Goal: Task Accomplishment & Management: Use online tool/utility

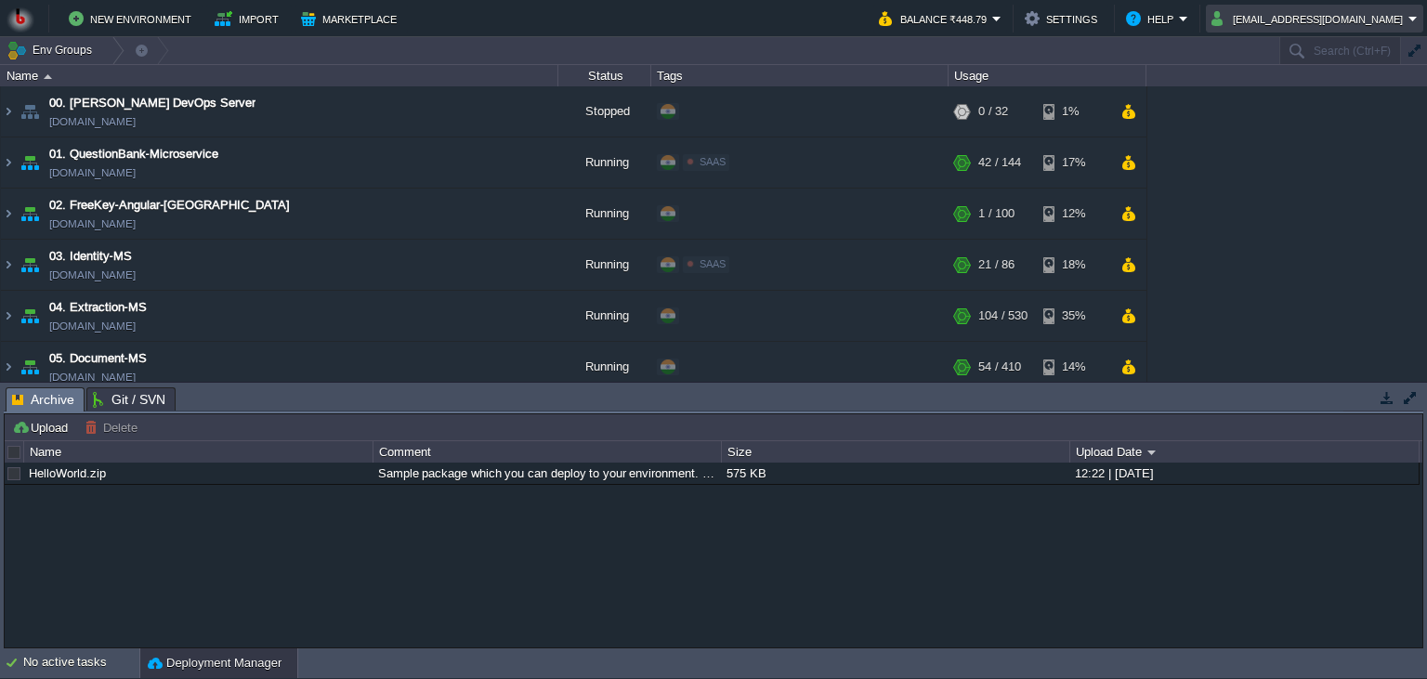
click at [1288, 25] on button "[EMAIL_ADDRESS][DOMAIN_NAME]" at bounding box center [1309, 18] width 197 height 22
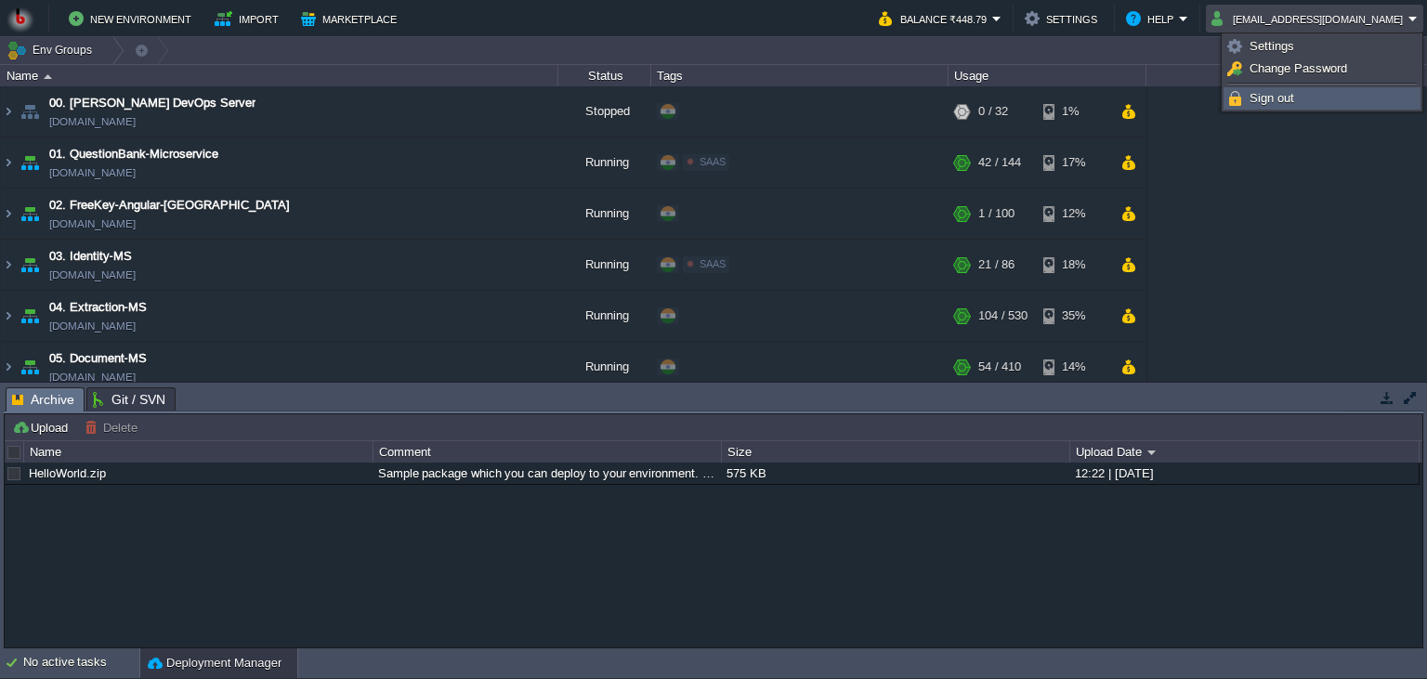
click at [1264, 95] on span "Sign out" at bounding box center [1271, 98] width 45 height 14
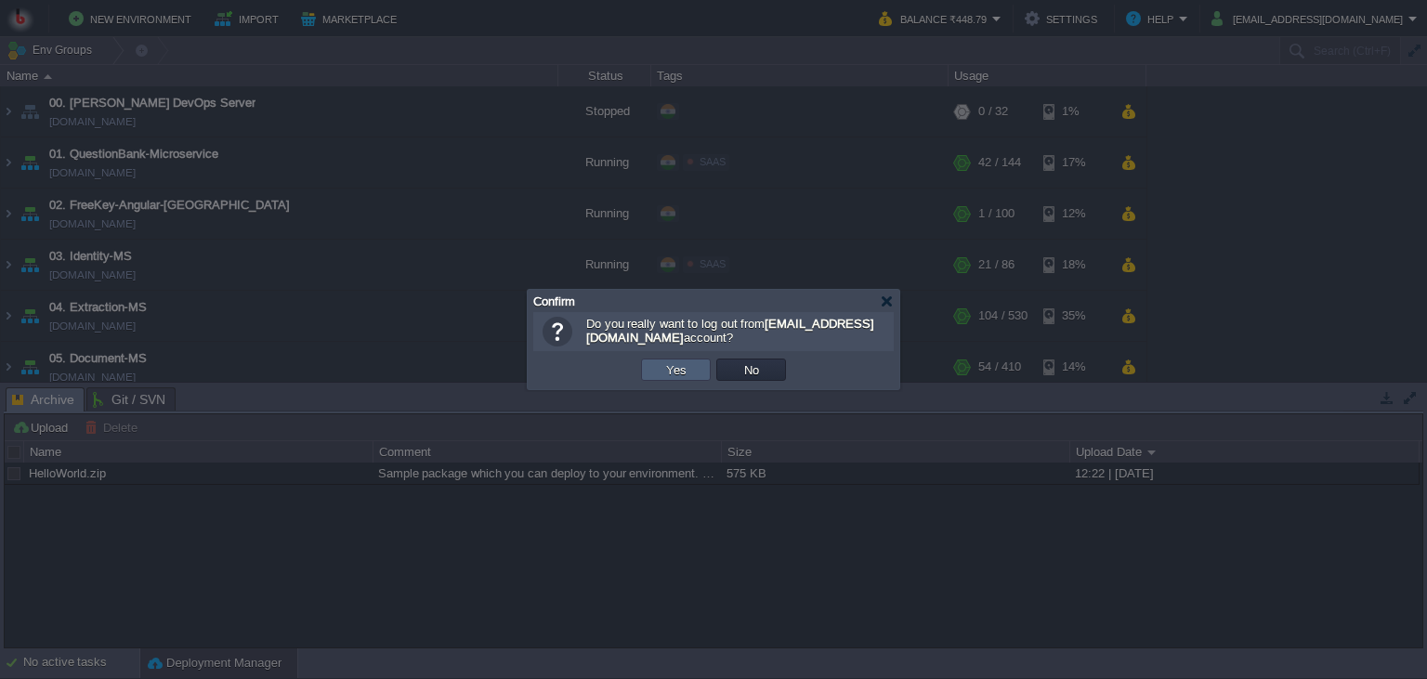
click at [706, 369] on td "Yes" at bounding box center [676, 370] width 70 height 22
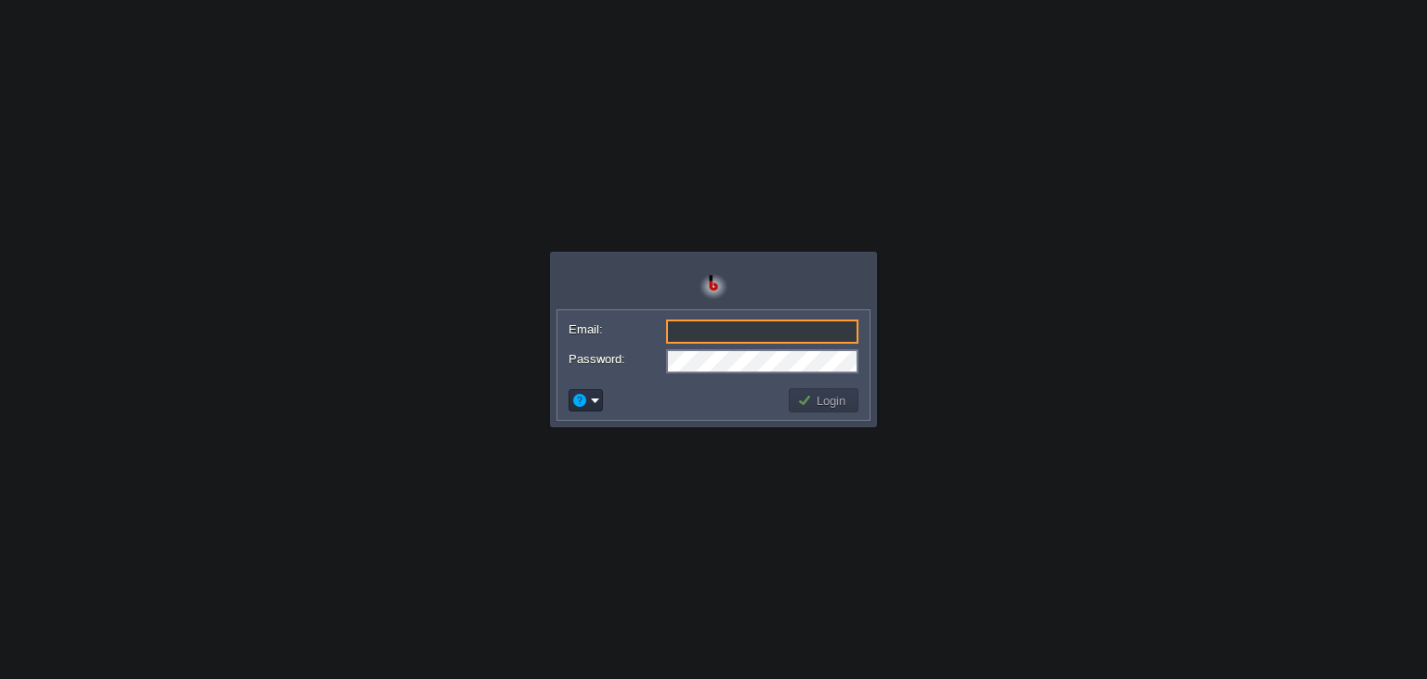
paste input "tak.praveen@gmail.com"
type input "tak.praveen@gmail.com"
click at [902, 440] on body "Application Platform v.8.10.2 Email: tak.praveen@gmail.com Password: Login" at bounding box center [713, 339] width 1427 height 679
click at [835, 413] on td "Login" at bounding box center [823, 401] width 75 height 30
click at [835, 408] on button "Login" at bounding box center [824, 400] width 54 height 17
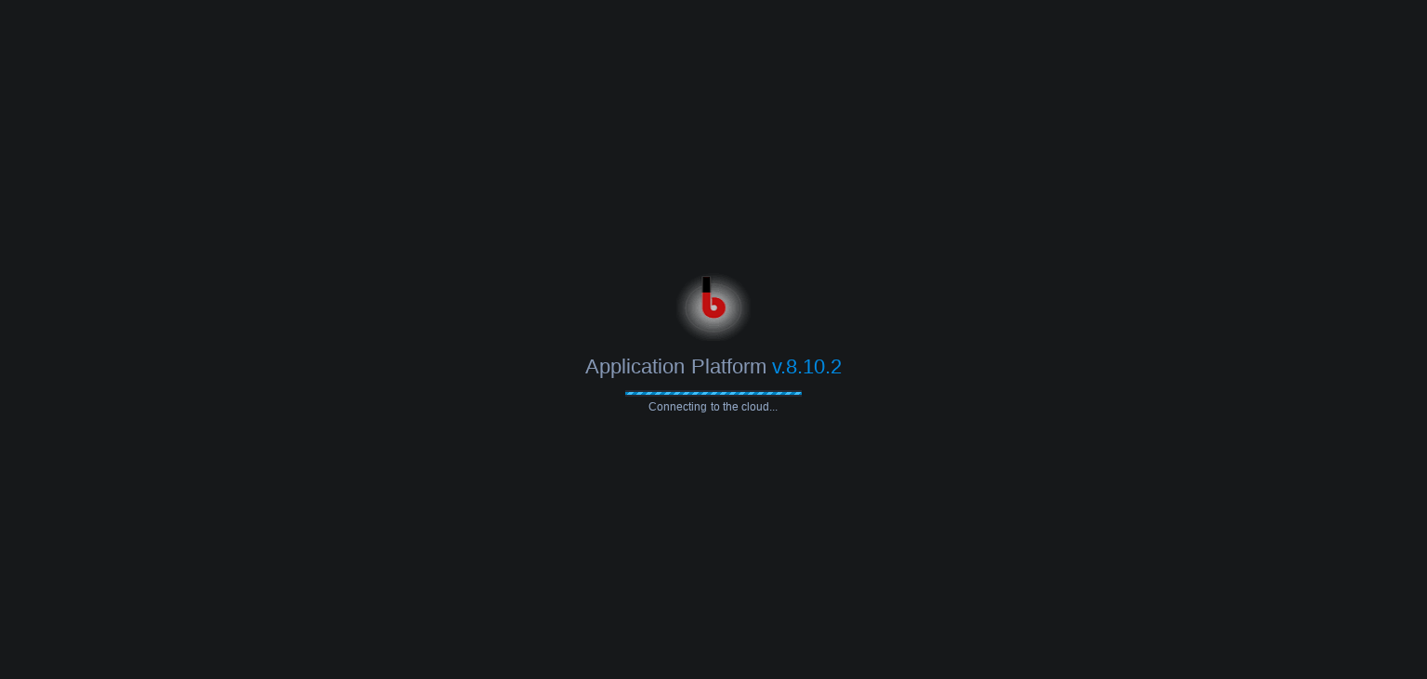
click at [845, 161] on body "Application Platform v.8.10.2 Connecting to the cloud... Email: tak.praveen@gma…" at bounding box center [713, 339] width 1427 height 679
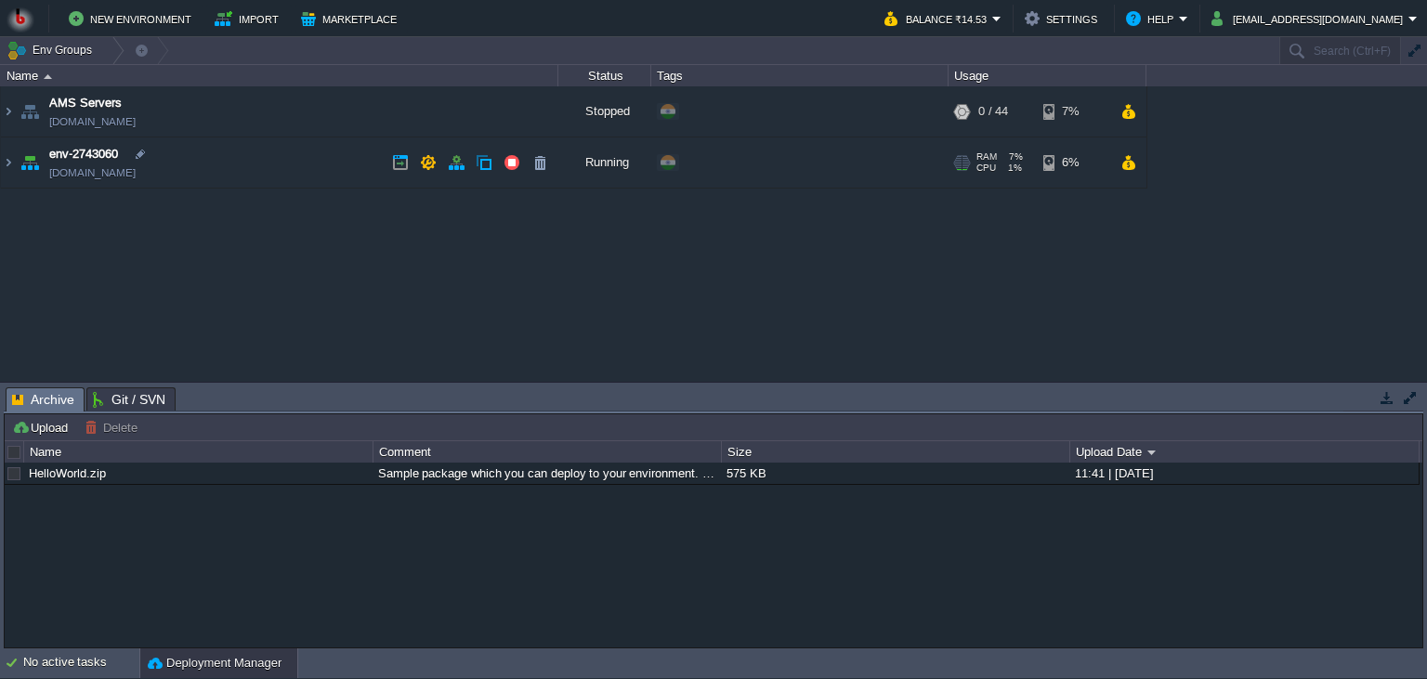
click at [417, 186] on td "env-2743060 env-2743060.in1.bitss.cloud" at bounding box center [279, 162] width 557 height 51
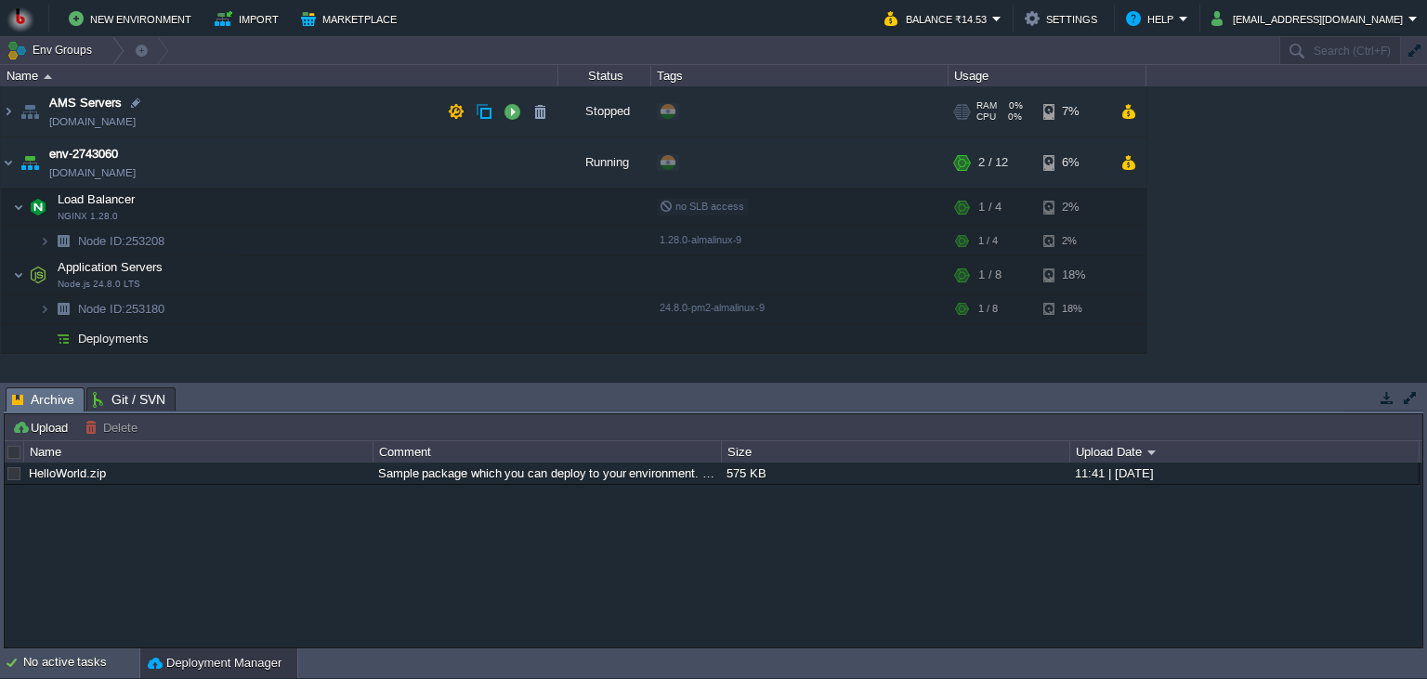
click at [261, 106] on td "AMS Servers env-3218117.in1.bitss.cloud" at bounding box center [279, 111] width 557 height 51
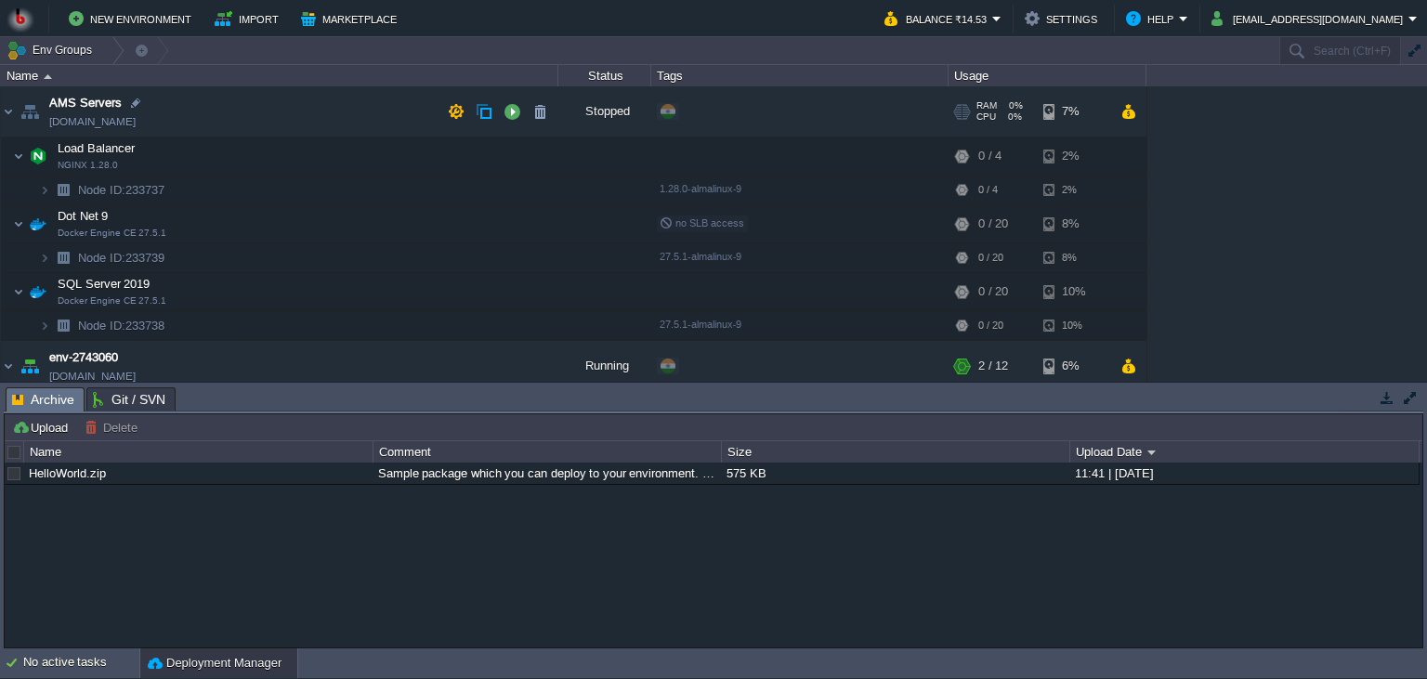
click at [261, 106] on td "AMS Servers env-3218117.in1.bitss.cloud" at bounding box center [279, 111] width 557 height 51
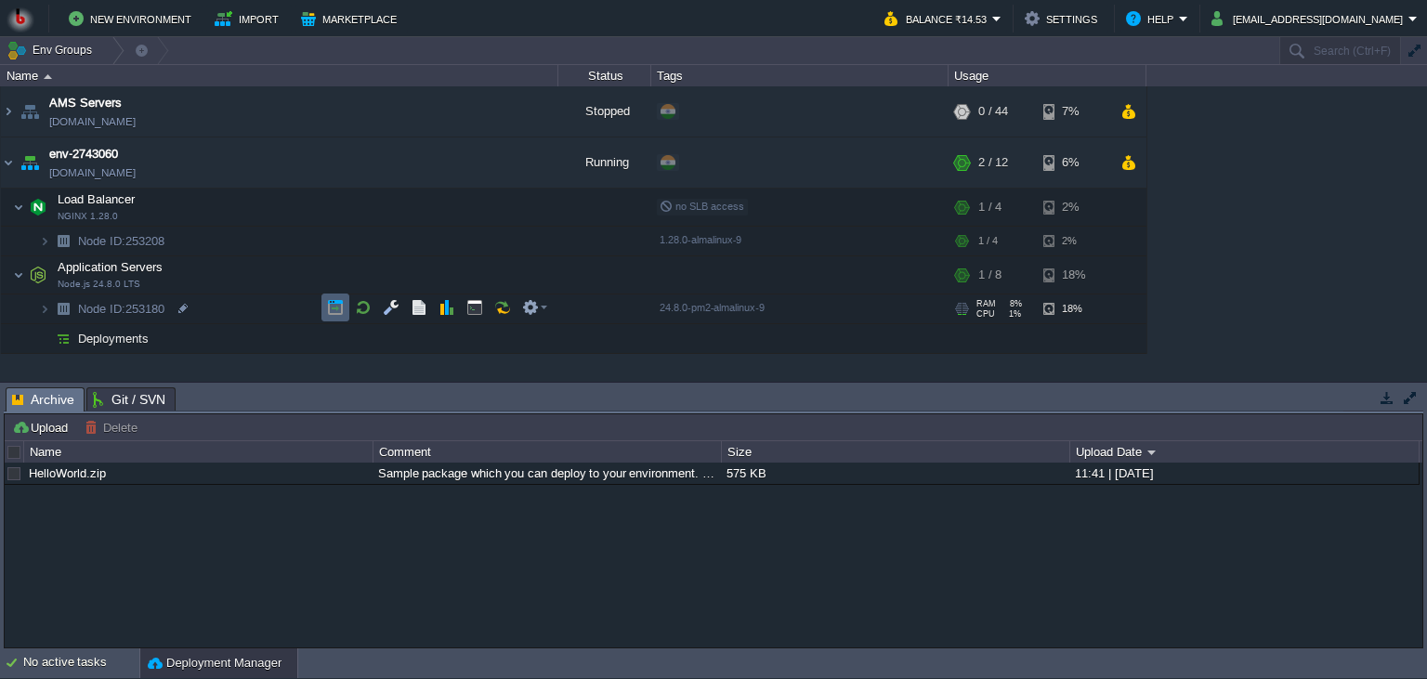
click at [334, 310] on button "button" at bounding box center [335, 307] width 17 height 17
click at [1388, 399] on button "button" at bounding box center [1387, 397] width 17 height 17
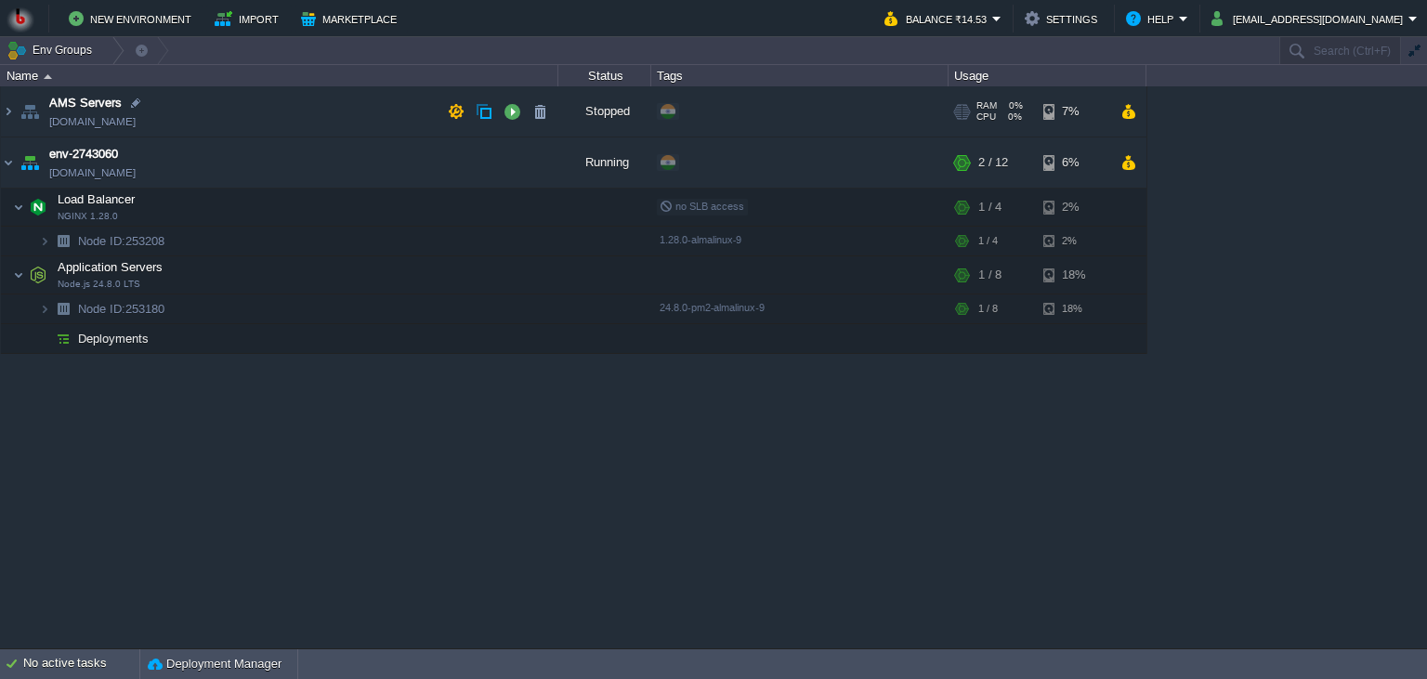
click at [370, 107] on td "AMS Servers env-3218117.in1.bitss.cloud" at bounding box center [279, 111] width 557 height 51
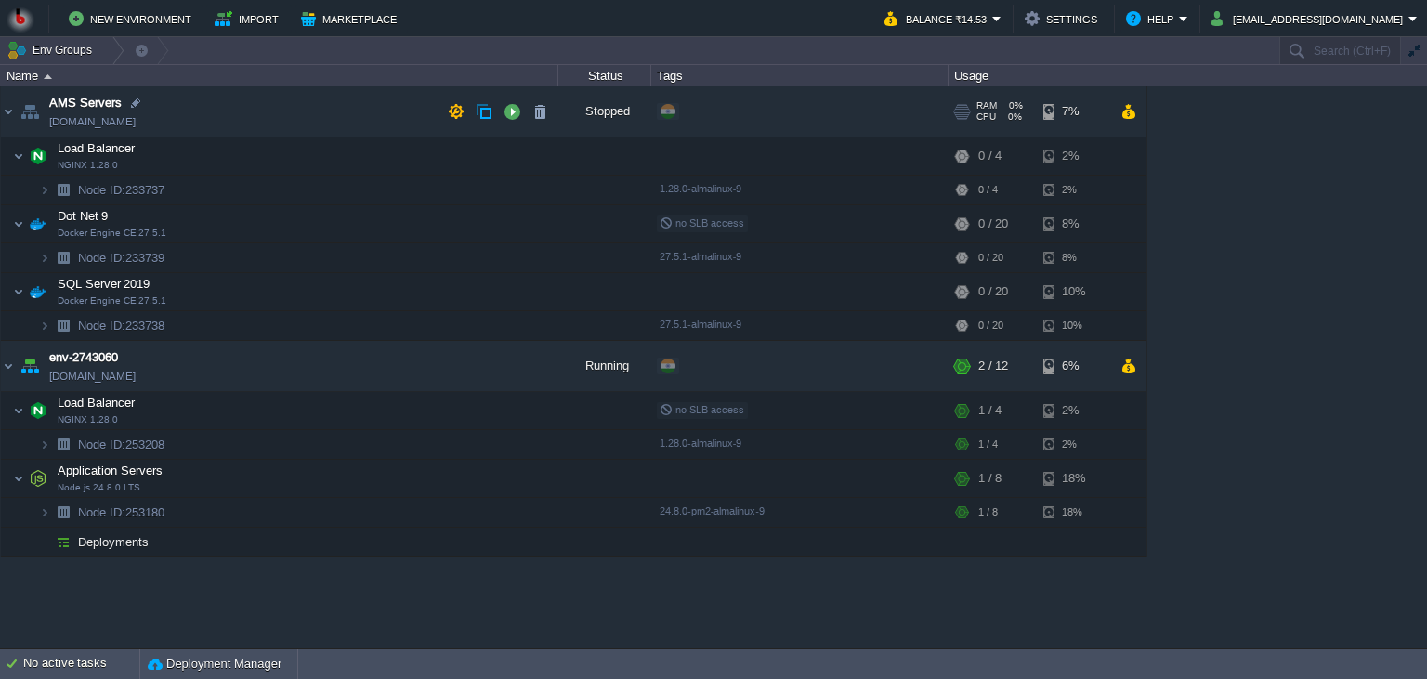
click at [307, 108] on td "AMS Servers env-3218117.in1.bitss.cloud" at bounding box center [279, 111] width 557 height 51
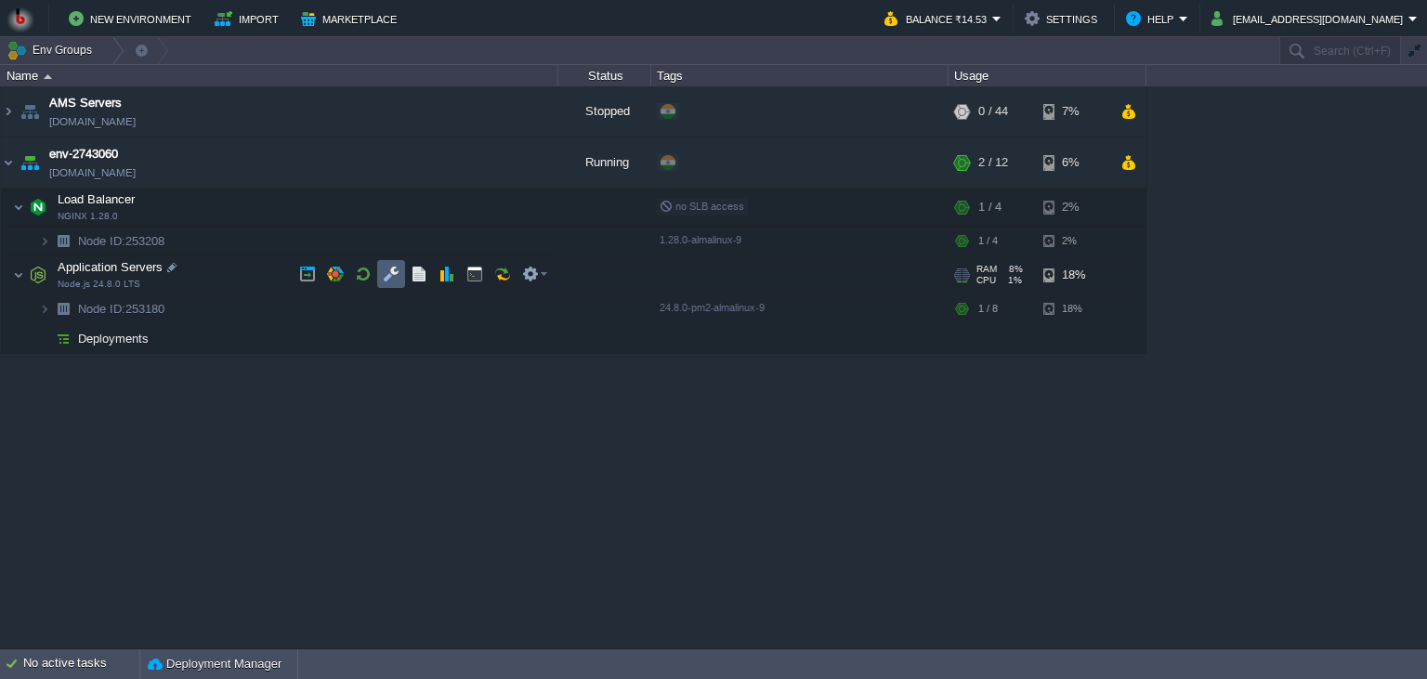
click at [378, 277] on td at bounding box center [391, 274] width 28 height 28
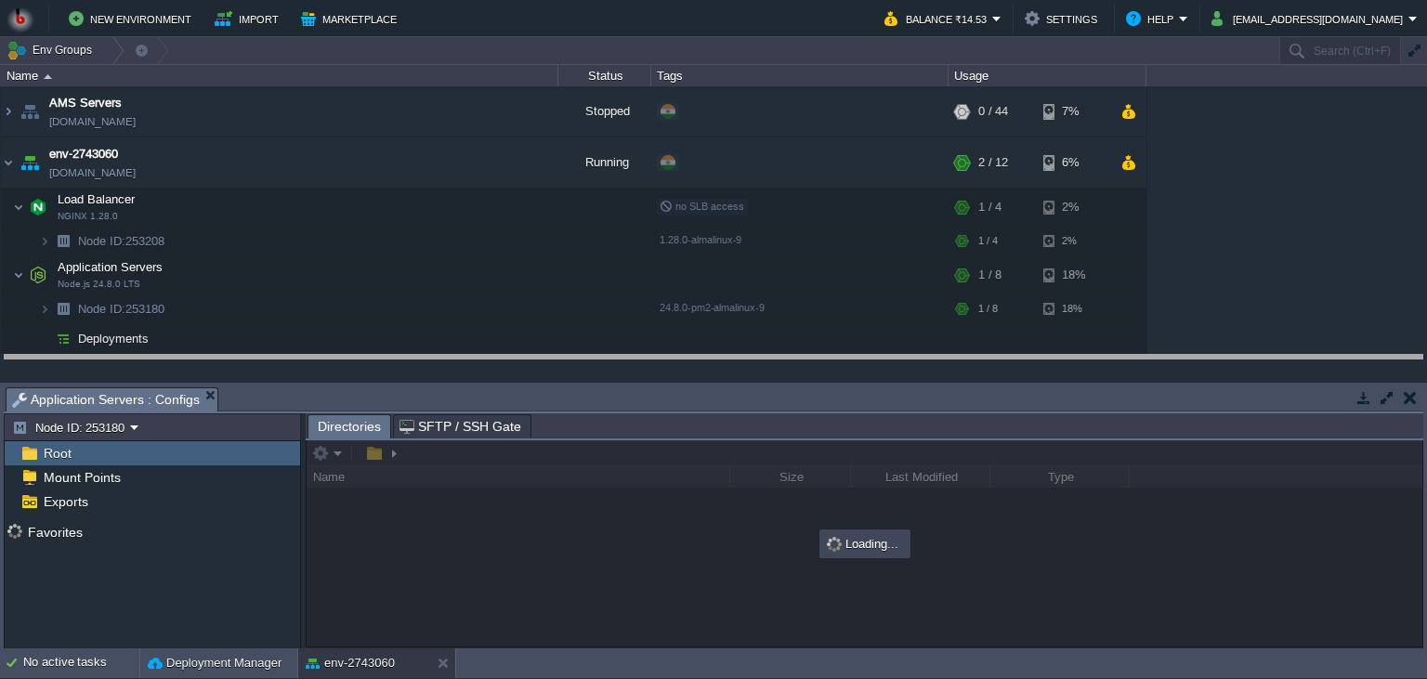
drag, startPoint x: 441, startPoint y: 396, endPoint x: 431, endPoint y: 363, distance: 34.1
click at [434, 362] on body "New Environment Import Marketplace Bonus ₹0.00 Upgrade Account Balance ₹14.53 S…" at bounding box center [713, 339] width 1427 height 679
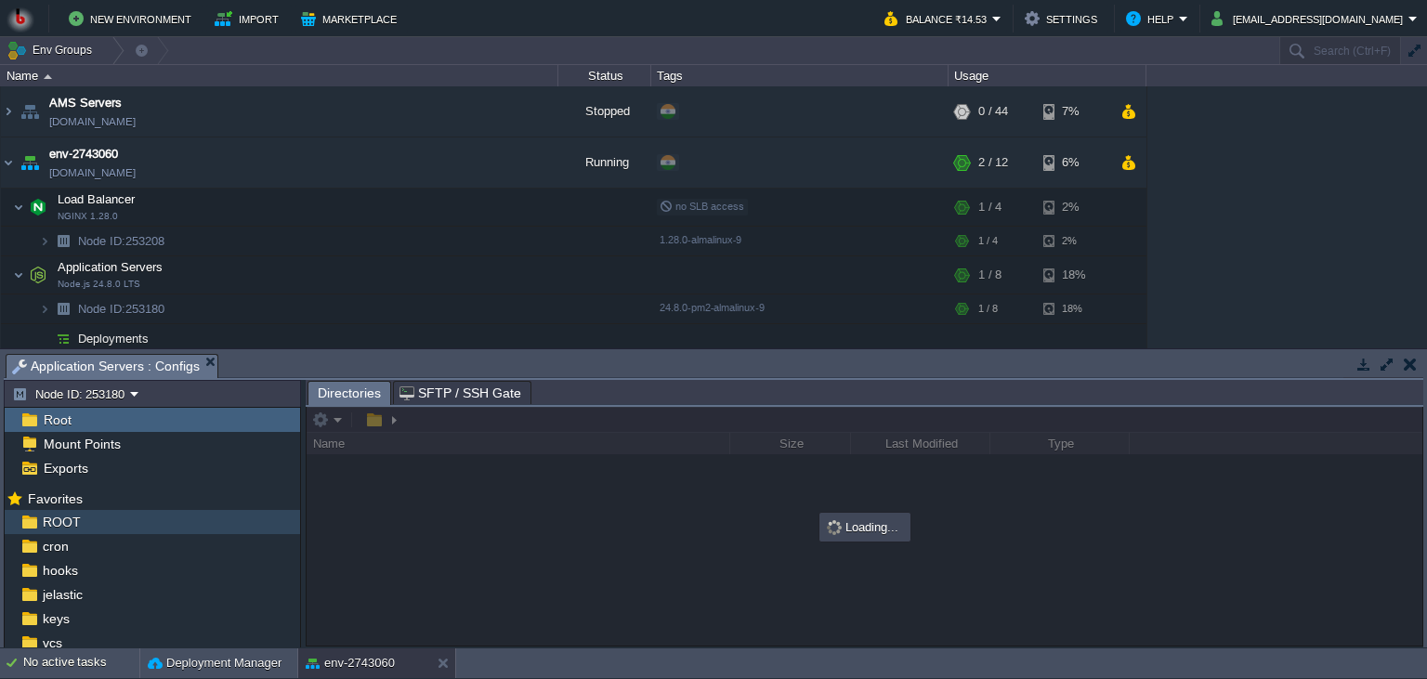
click at [116, 532] on div "ROOT" at bounding box center [152, 522] width 295 height 24
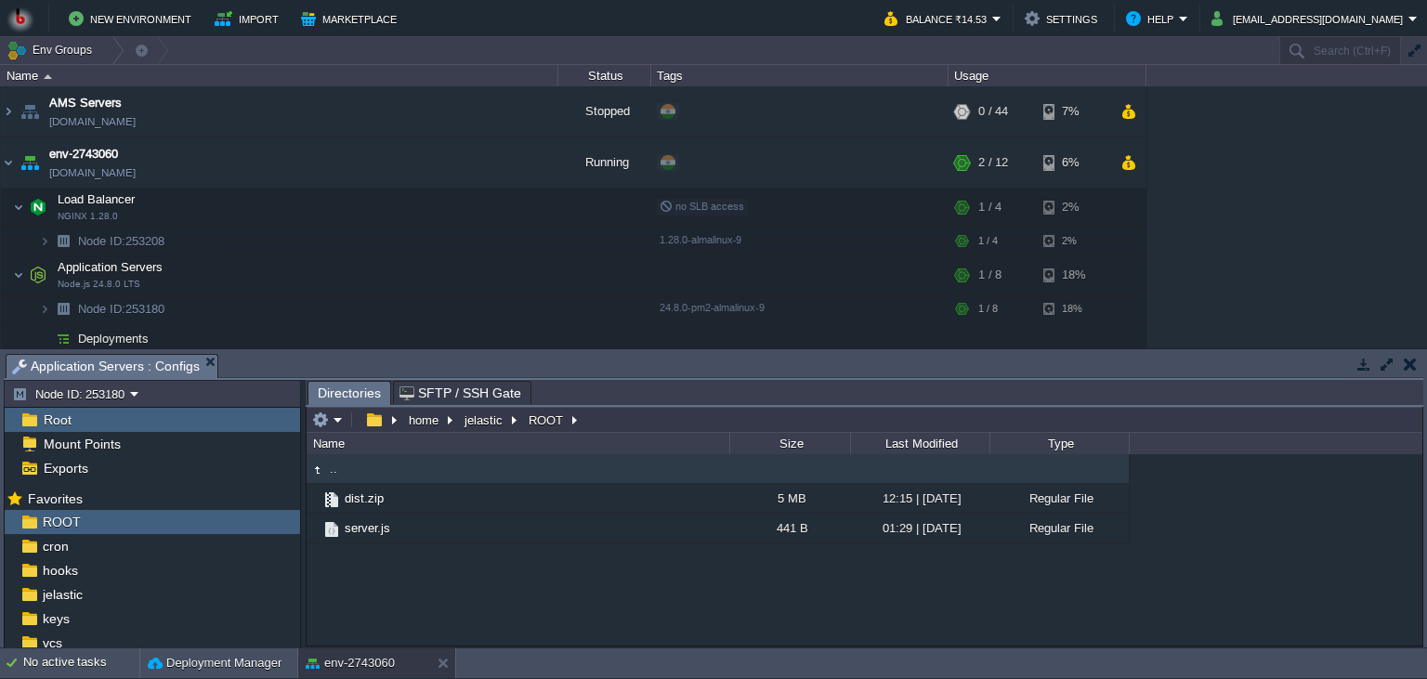
click at [615, 548] on div ".. dist.zip 5 MB 12:15 | 02 Oct 2025 Regular File server.js 441 B 01:29 | 11 Se…" at bounding box center [865, 549] width 1116 height 191
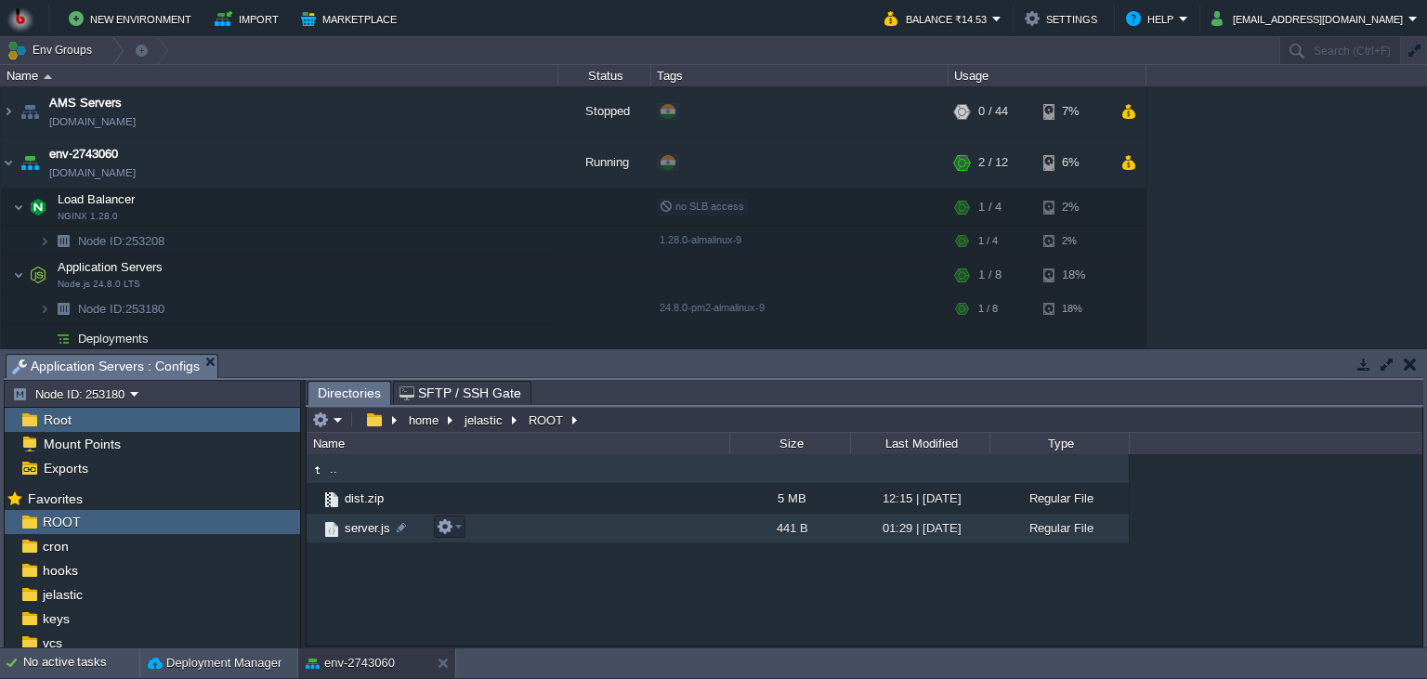
click at [634, 531] on td "server.js" at bounding box center [518, 529] width 423 height 30
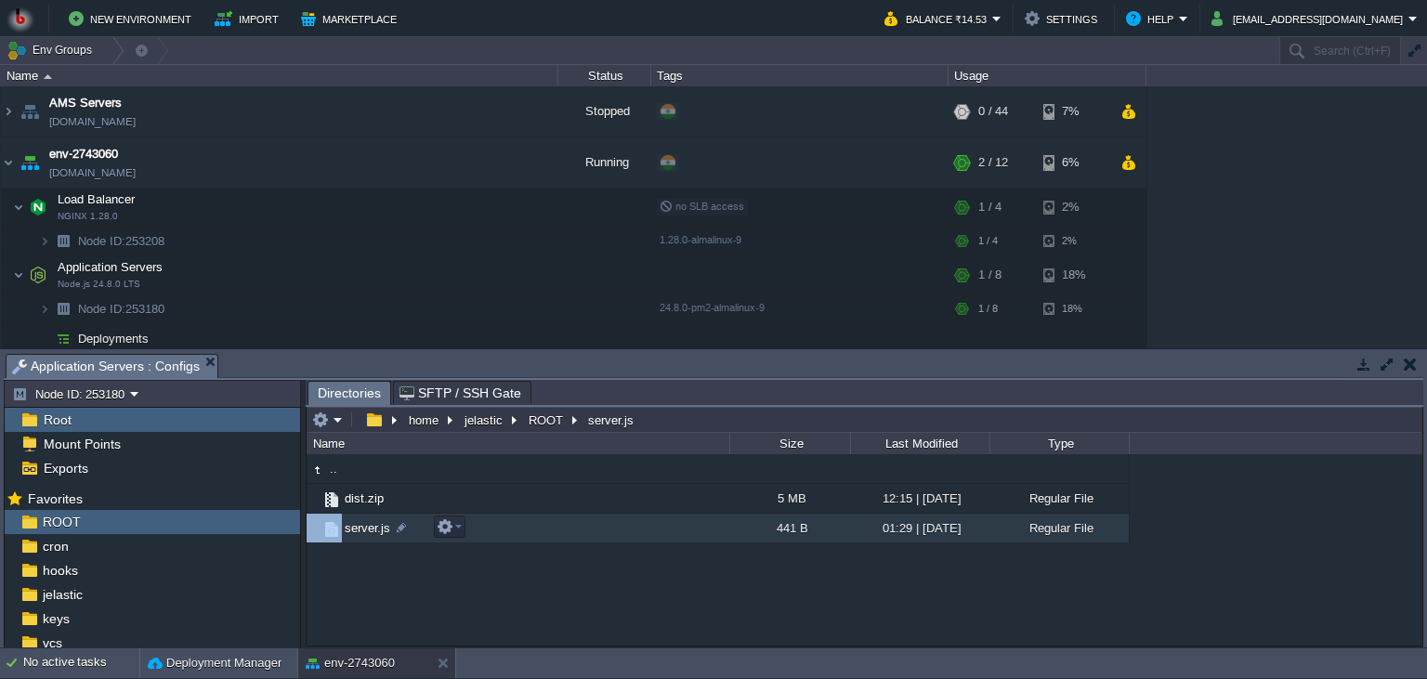
click at [634, 531] on td "server.js" at bounding box center [518, 529] width 423 height 30
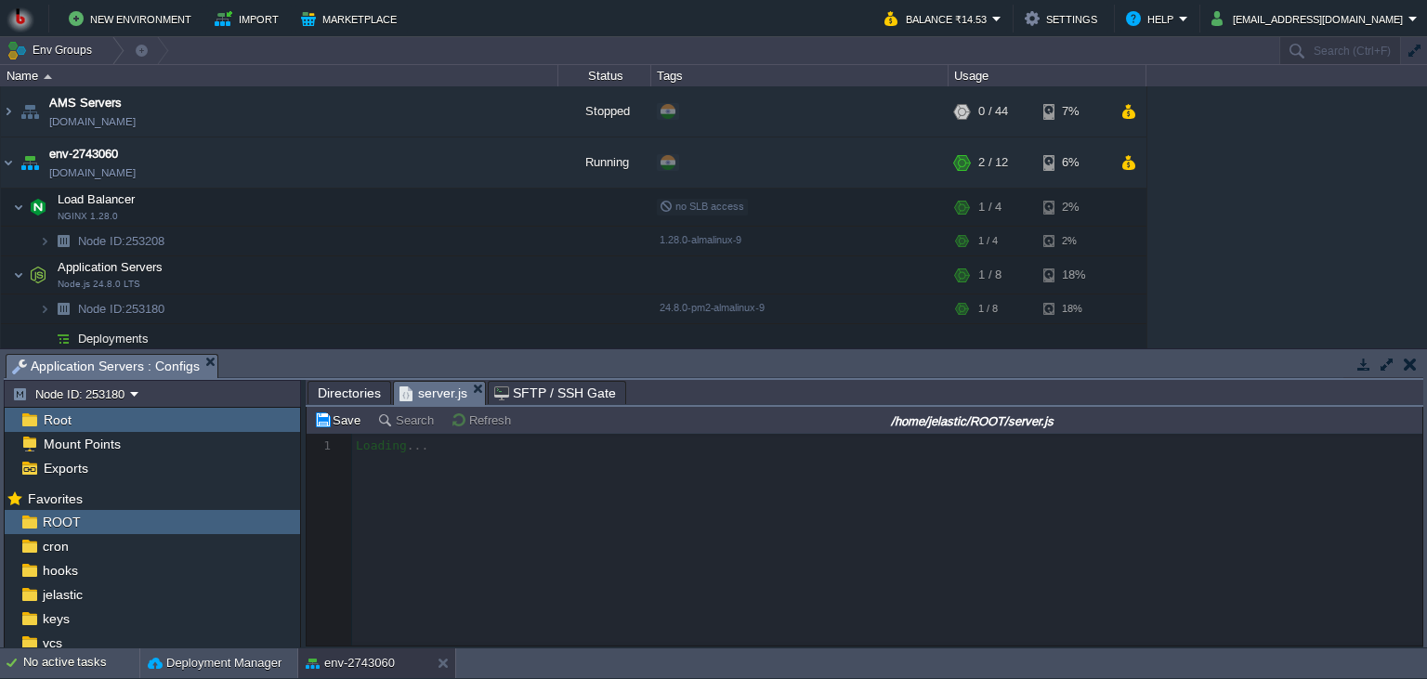
click at [354, 399] on span "Directories" at bounding box center [349, 393] width 63 height 22
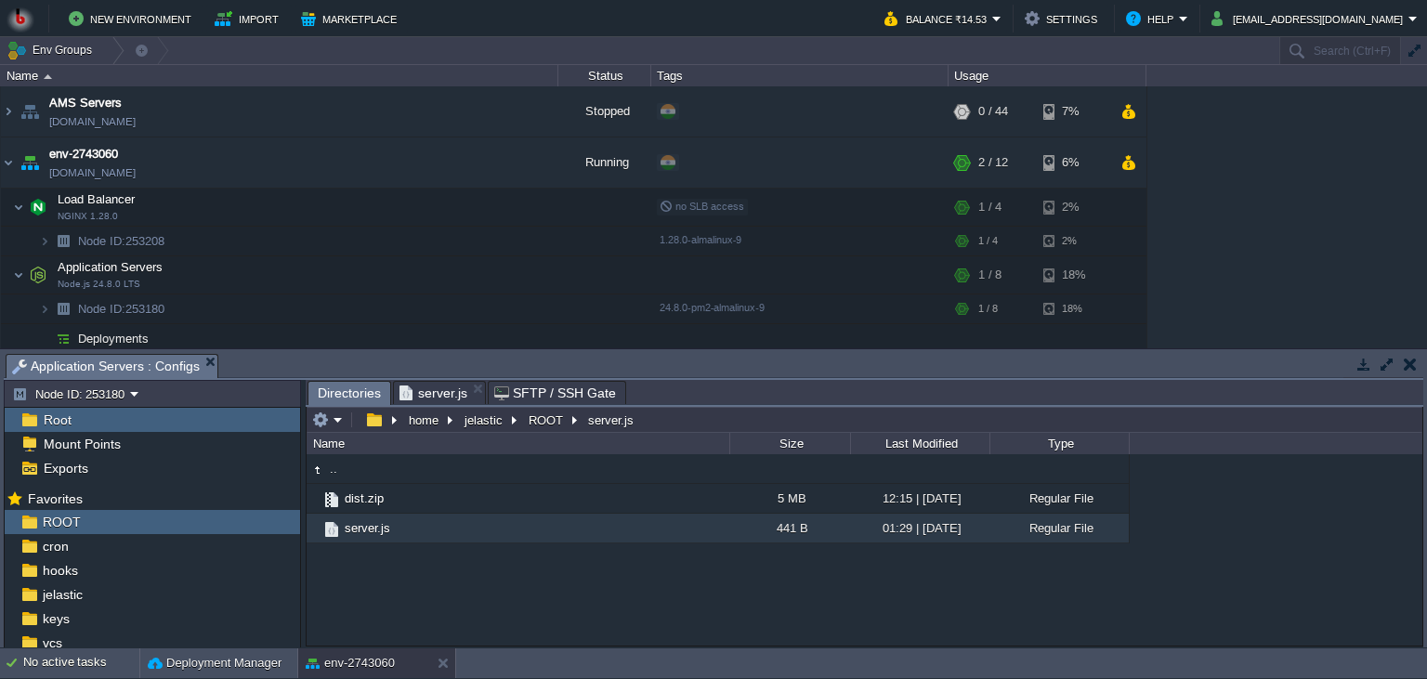
click at [477, 267] on body "New Environment Import Marketplace Bonus ₹0.00 Upgrade Account Balance ₹14.53 S…" at bounding box center [713, 339] width 1427 height 679
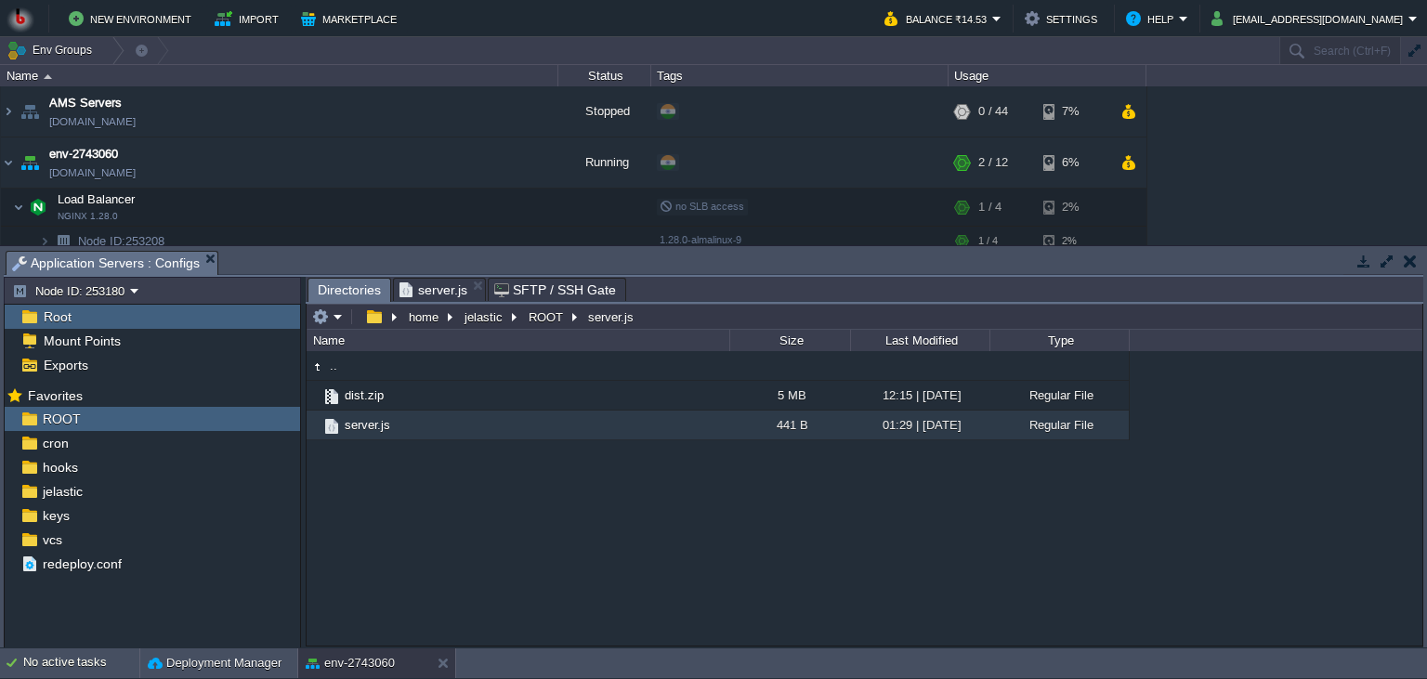
click at [451, 296] on span "server.js" at bounding box center [433, 290] width 68 height 22
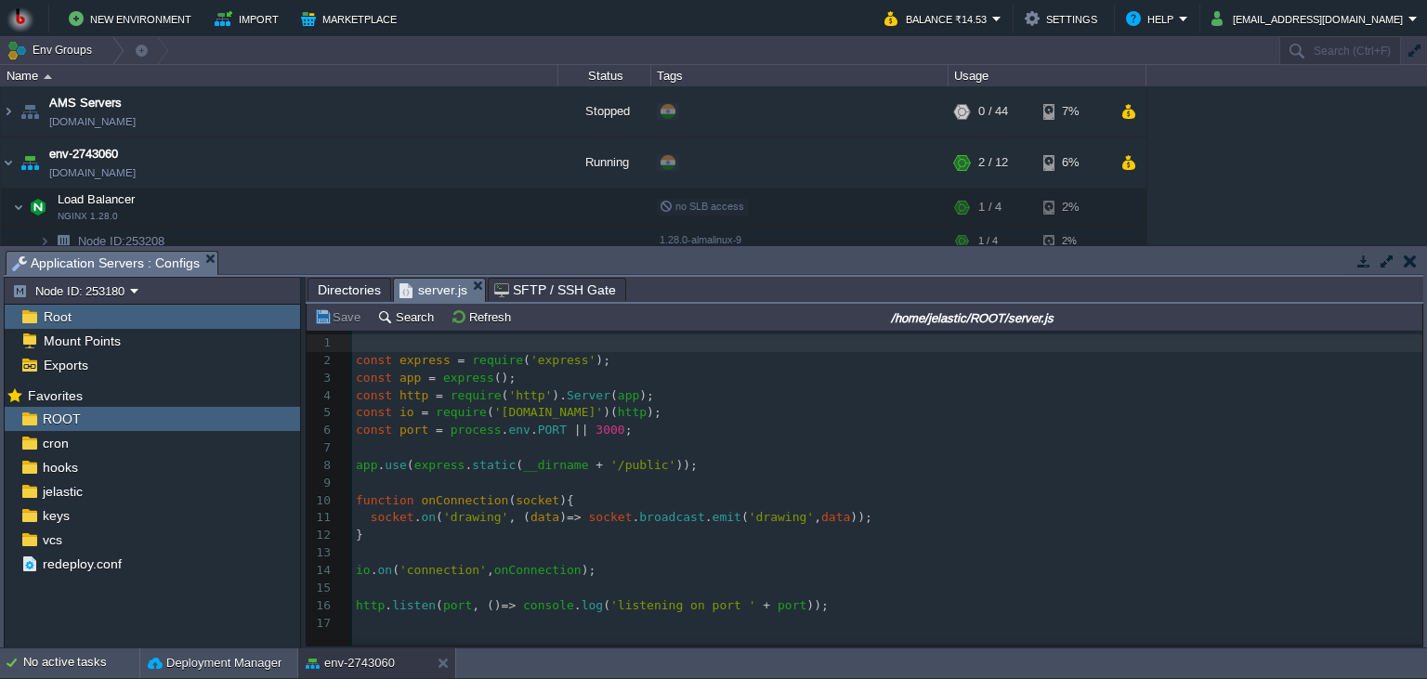
scroll to position [7, 0]
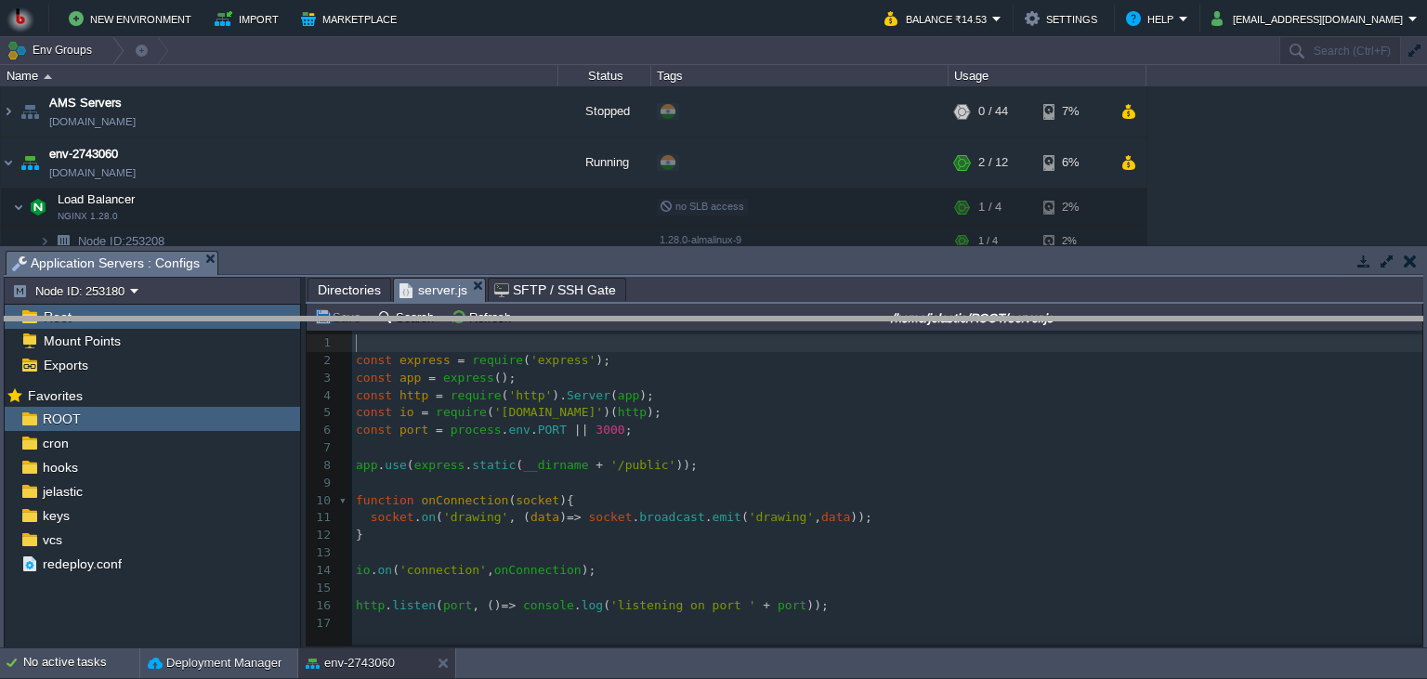
drag, startPoint x: 720, startPoint y: 261, endPoint x: 726, endPoint y: 334, distance: 72.7
click at [726, 334] on body "New Environment Import Marketplace Bonus ₹0.00 Upgrade Account Balance ₹14.53 S…" at bounding box center [713, 339] width 1427 height 679
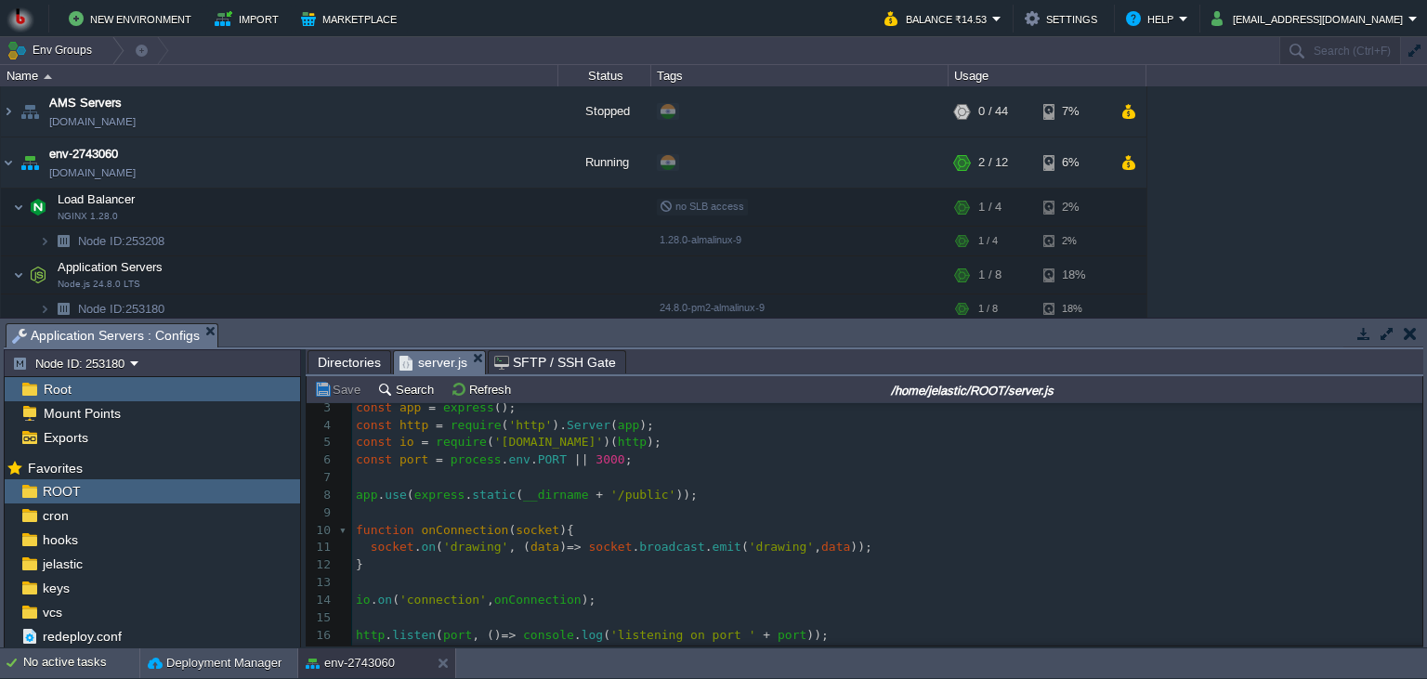
scroll to position [62, 0]
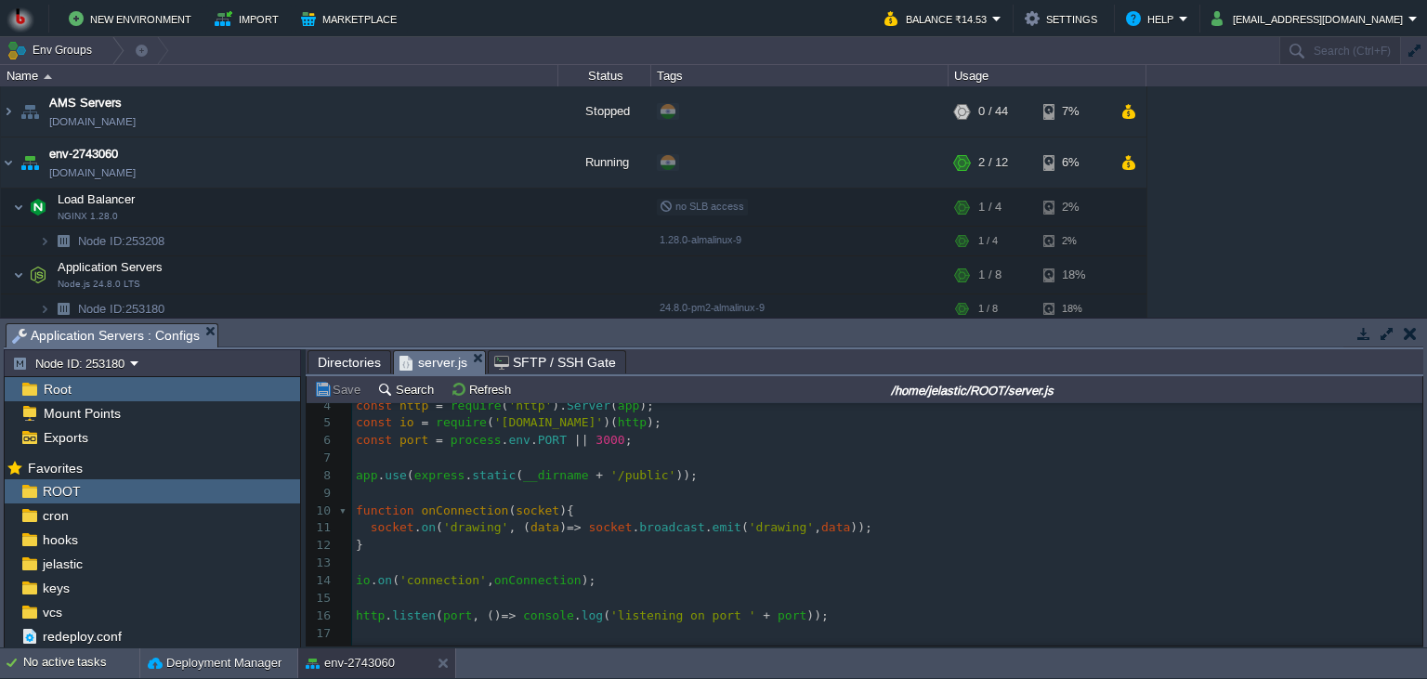
click at [454, 533] on span "'drawing'" at bounding box center [475, 527] width 65 height 14
type textarea "drawing"
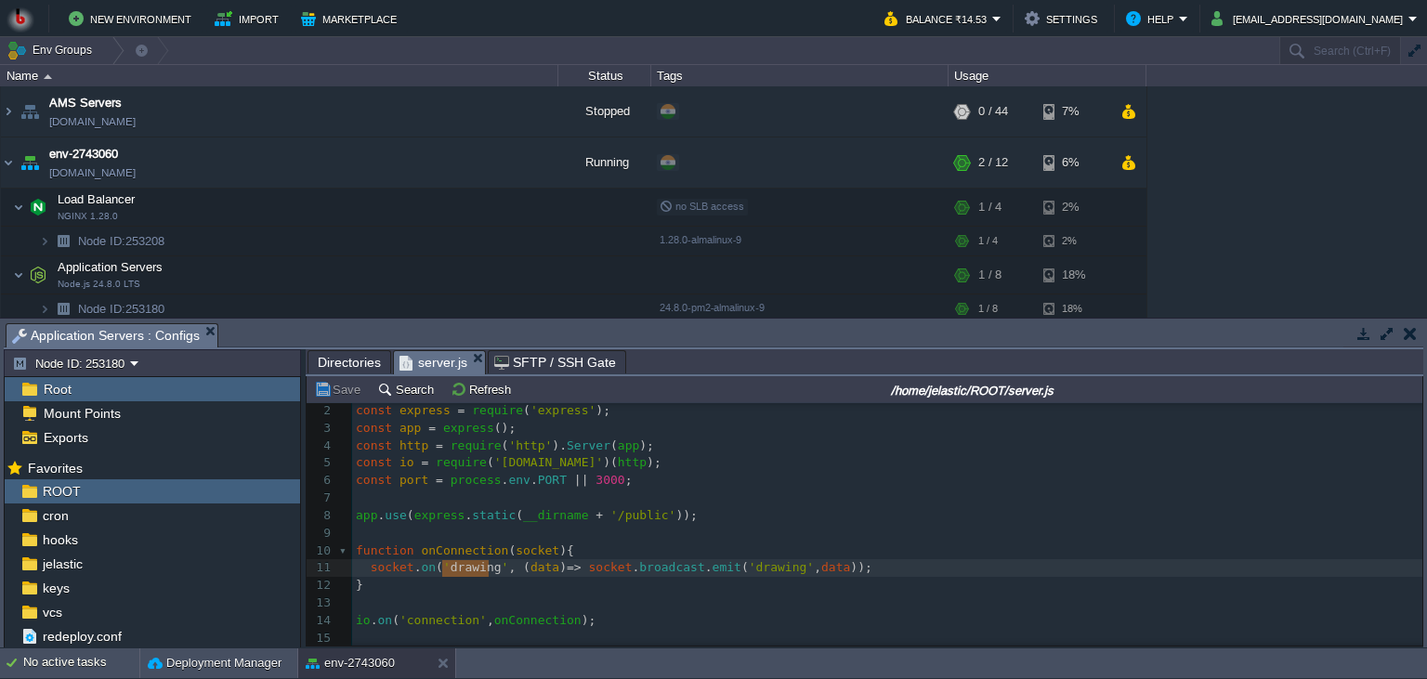
scroll to position [1, 0]
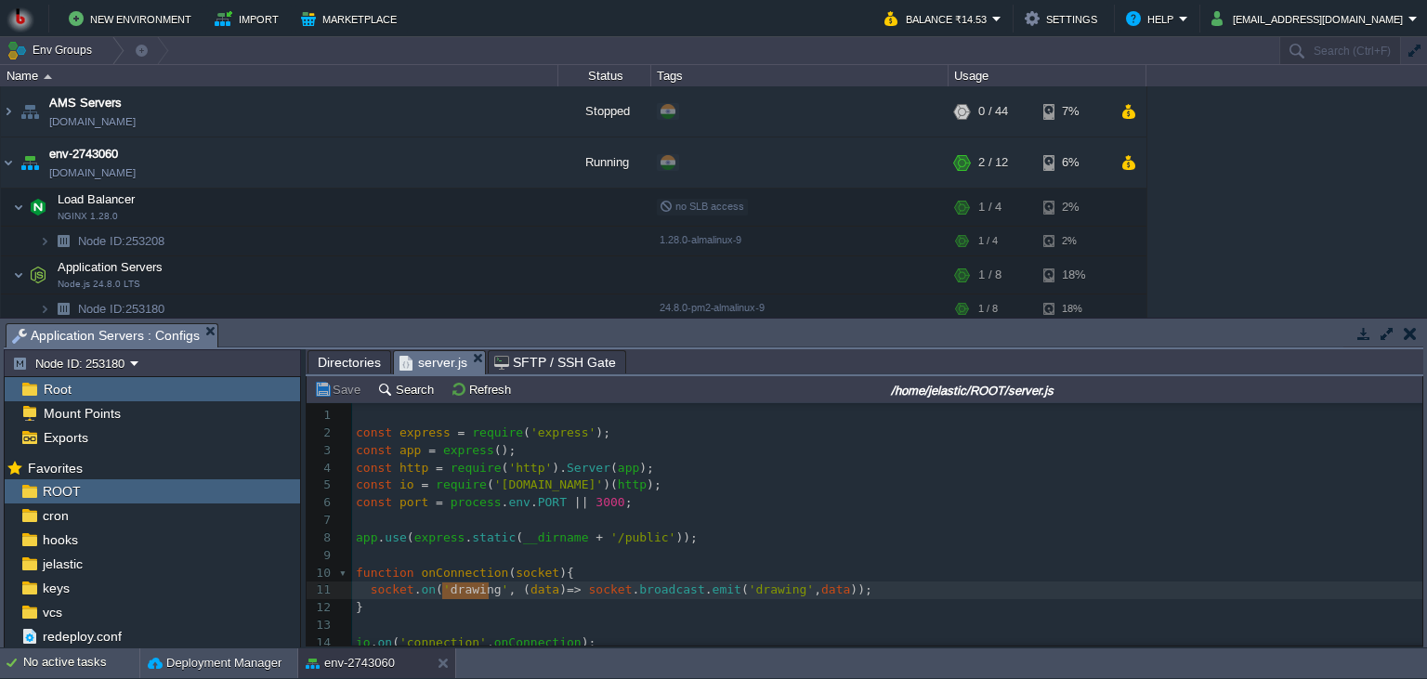
click at [347, 354] on span "Directories" at bounding box center [349, 362] width 63 height 22
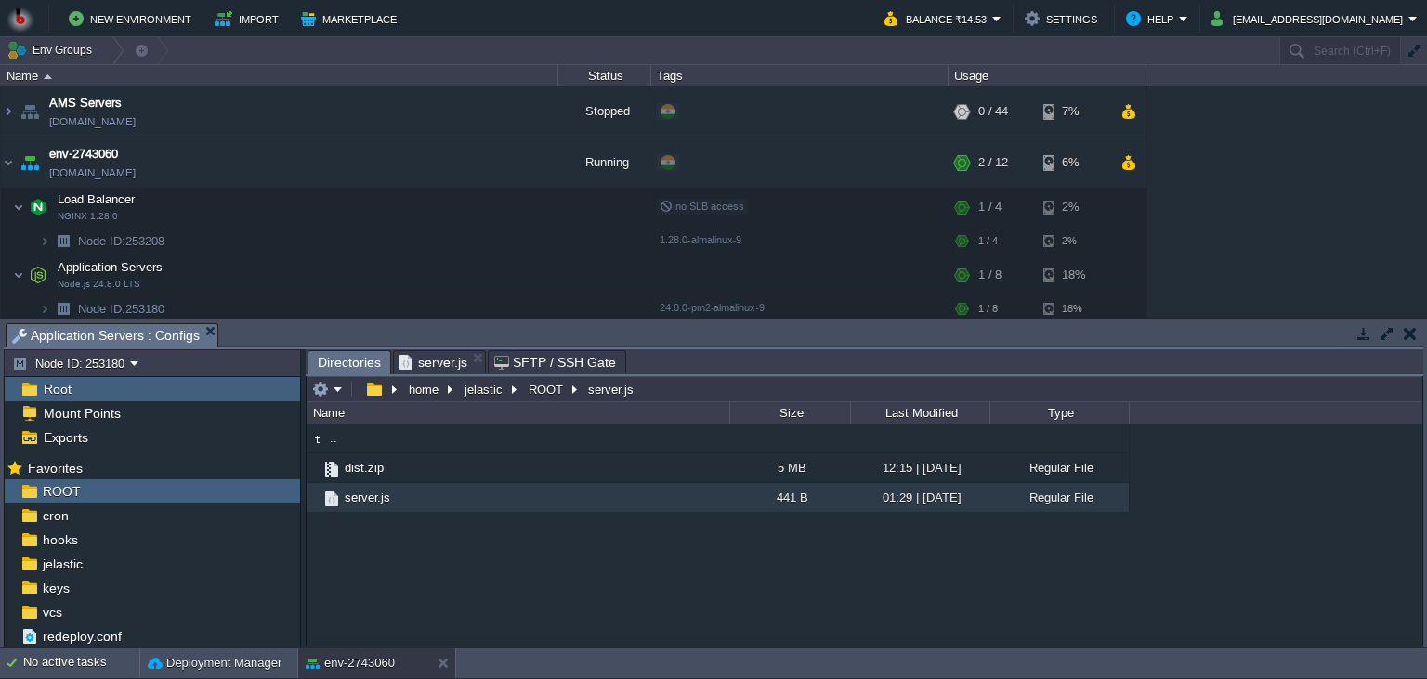
type input "/home/jelastic/ROOT/server.js"
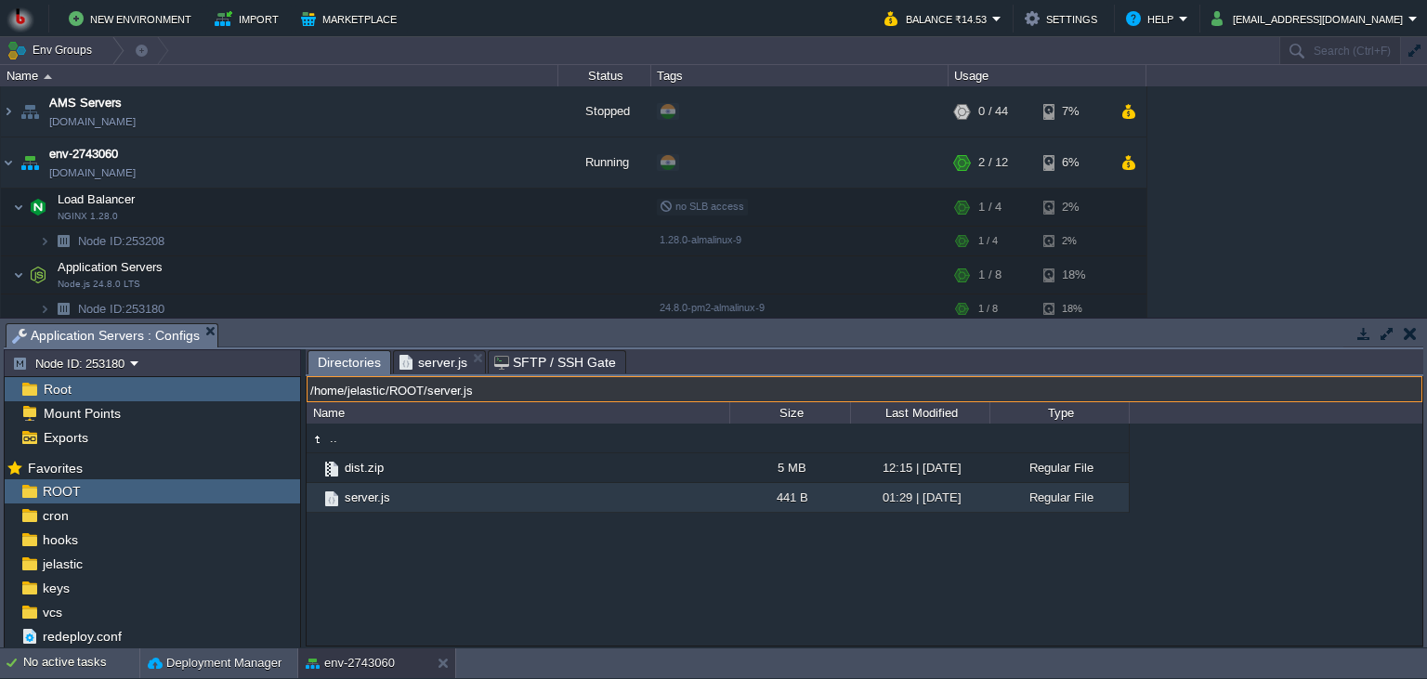
click at [710, 399] on input "/home/jelastic/ROOT/server.js" at bounding box center [865, 389] width 1116 height 26
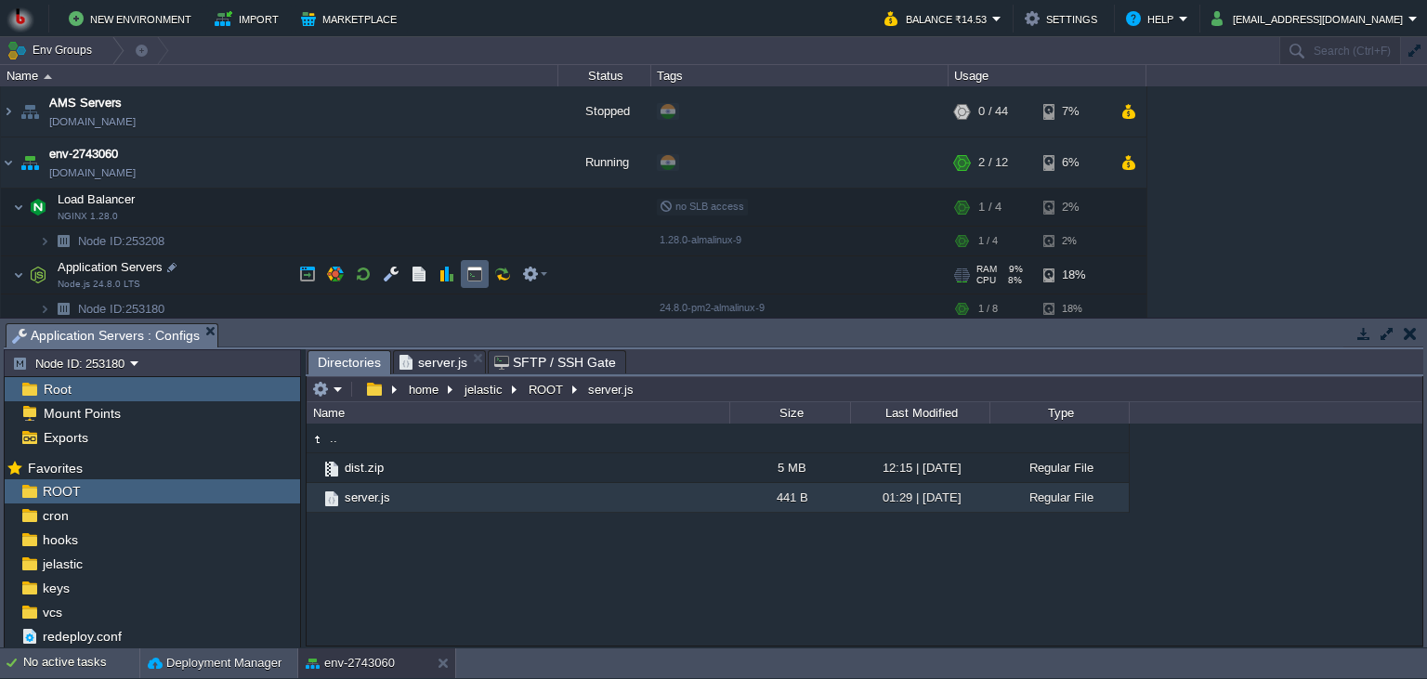
click at [464, 275] on td at bounding box center [475, 274] width 28 height 28
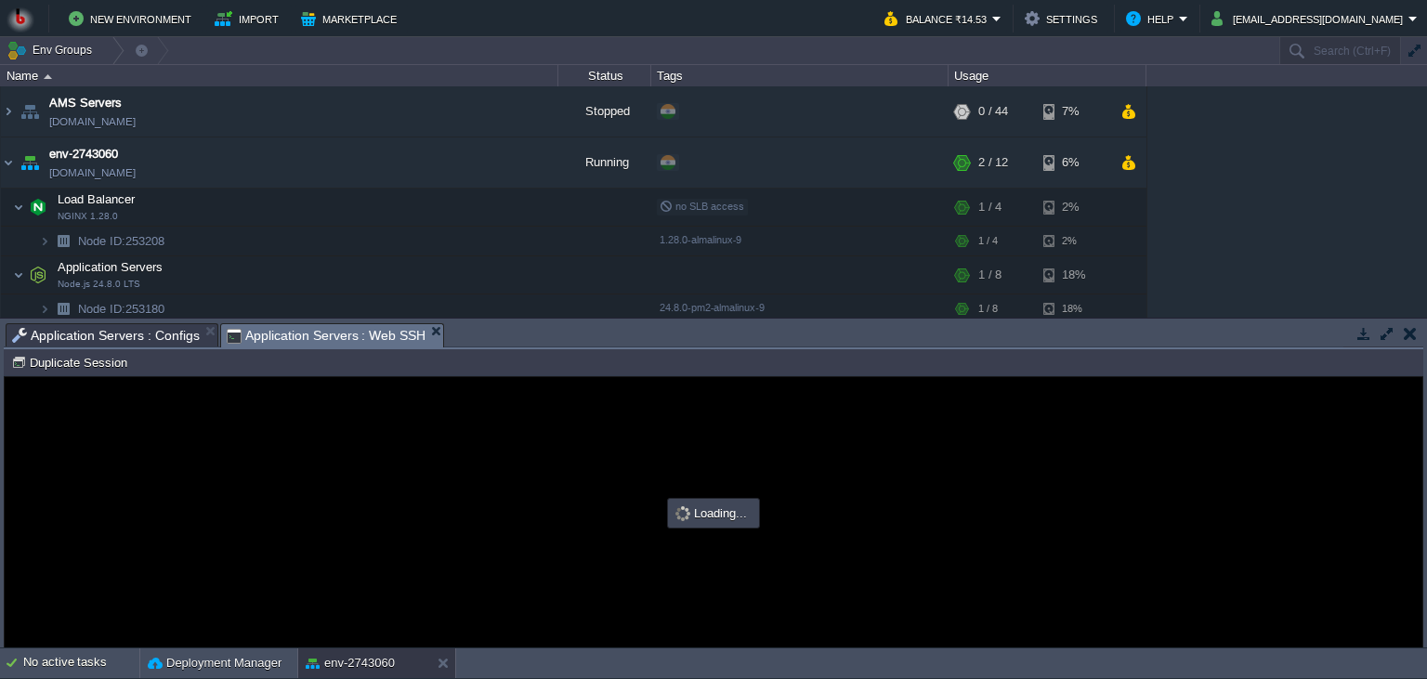
click at [880, 500] on div at bounding box center [714, 512] width 1418 height 270
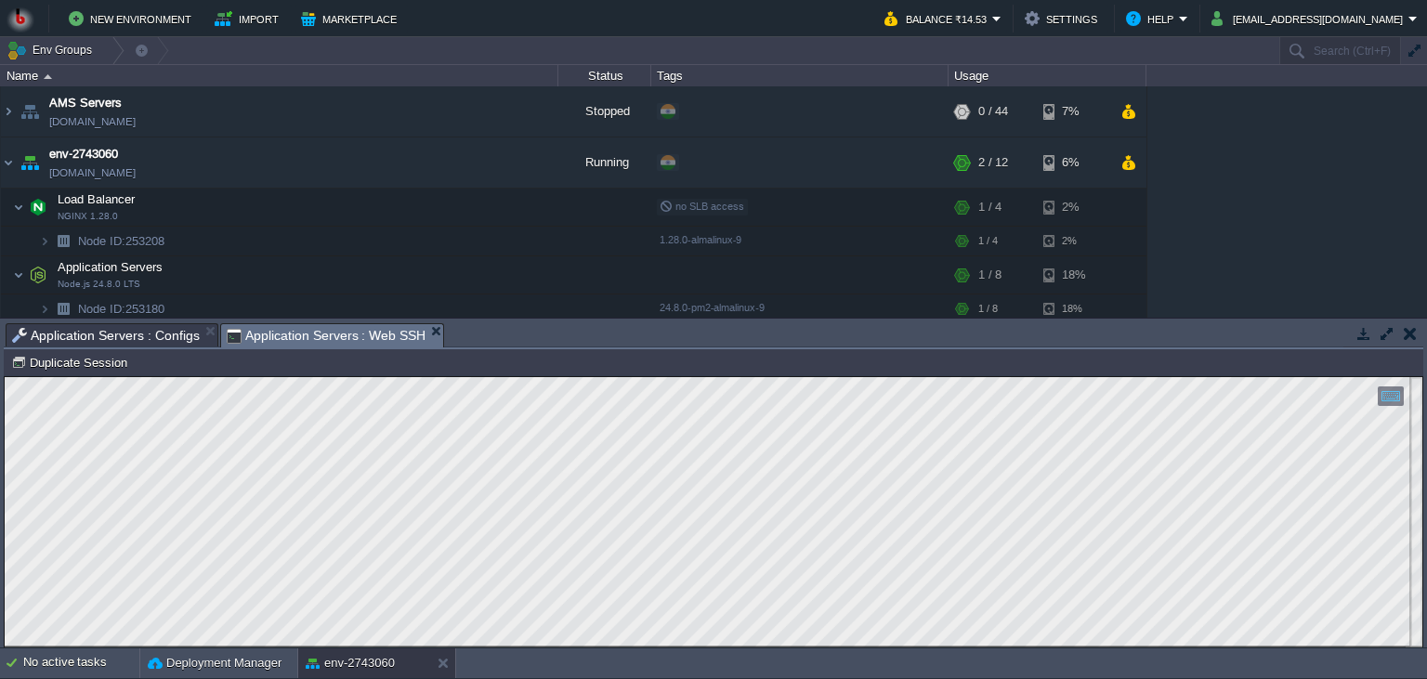
scroll to position [8, 0]
click at [139, 347] on span "Application Servers : Configs" at bounding box center [106, 335] width 188 height 22
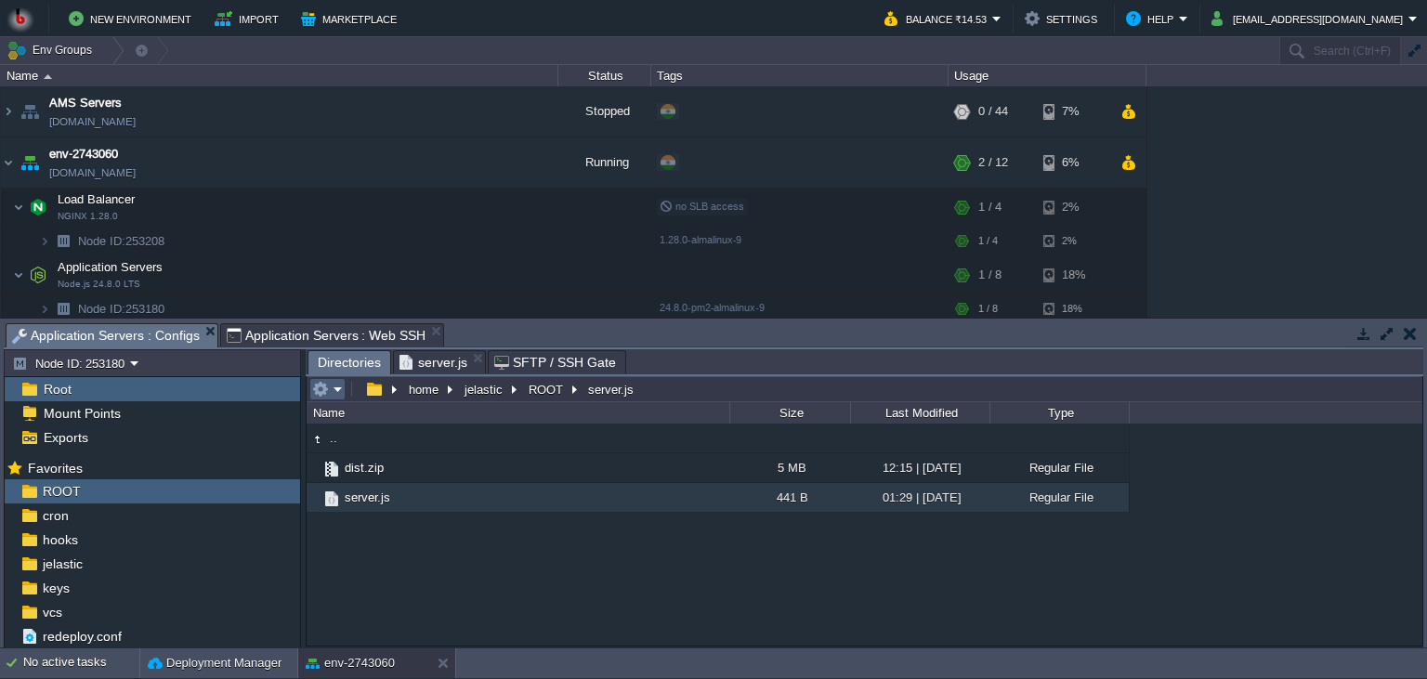
click at [329, 388] on em at bounding box center [327, 389] width 31 height 17
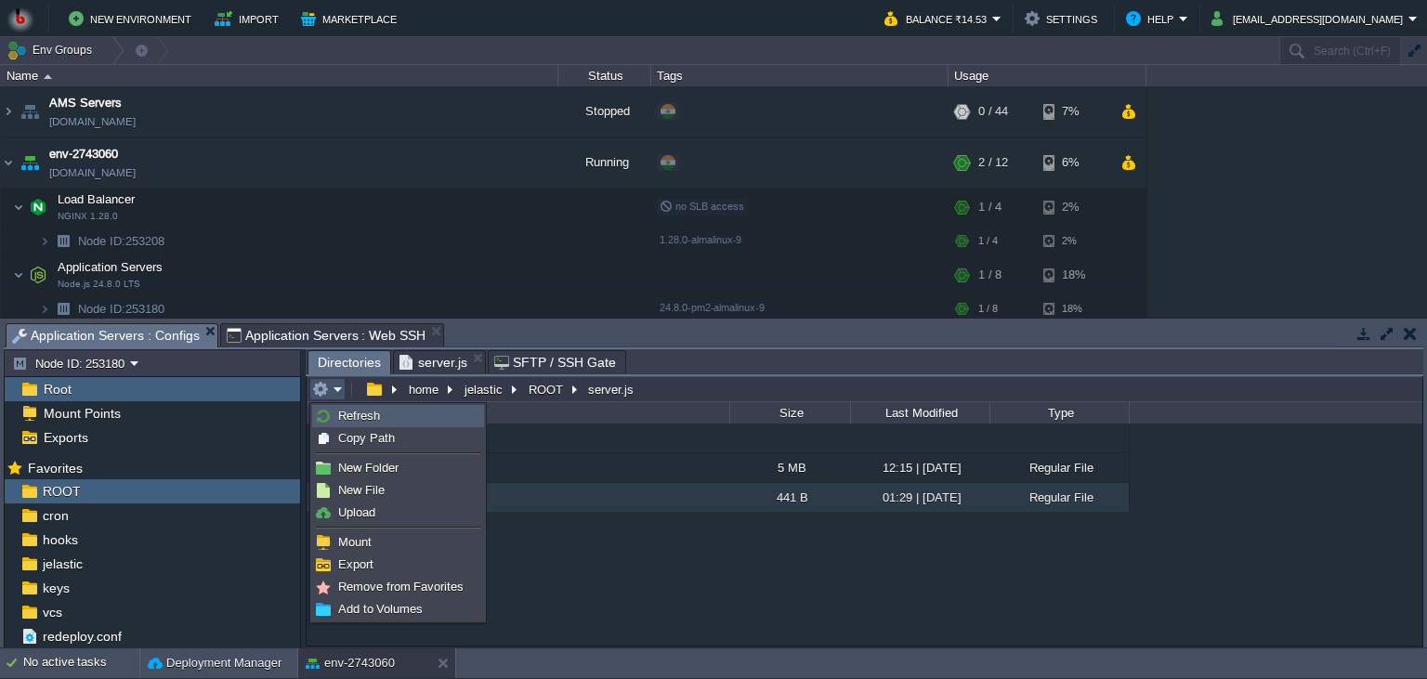
click at [377, 414] on span "Refresh" at bounding box center [359, 416] width 42 height 14
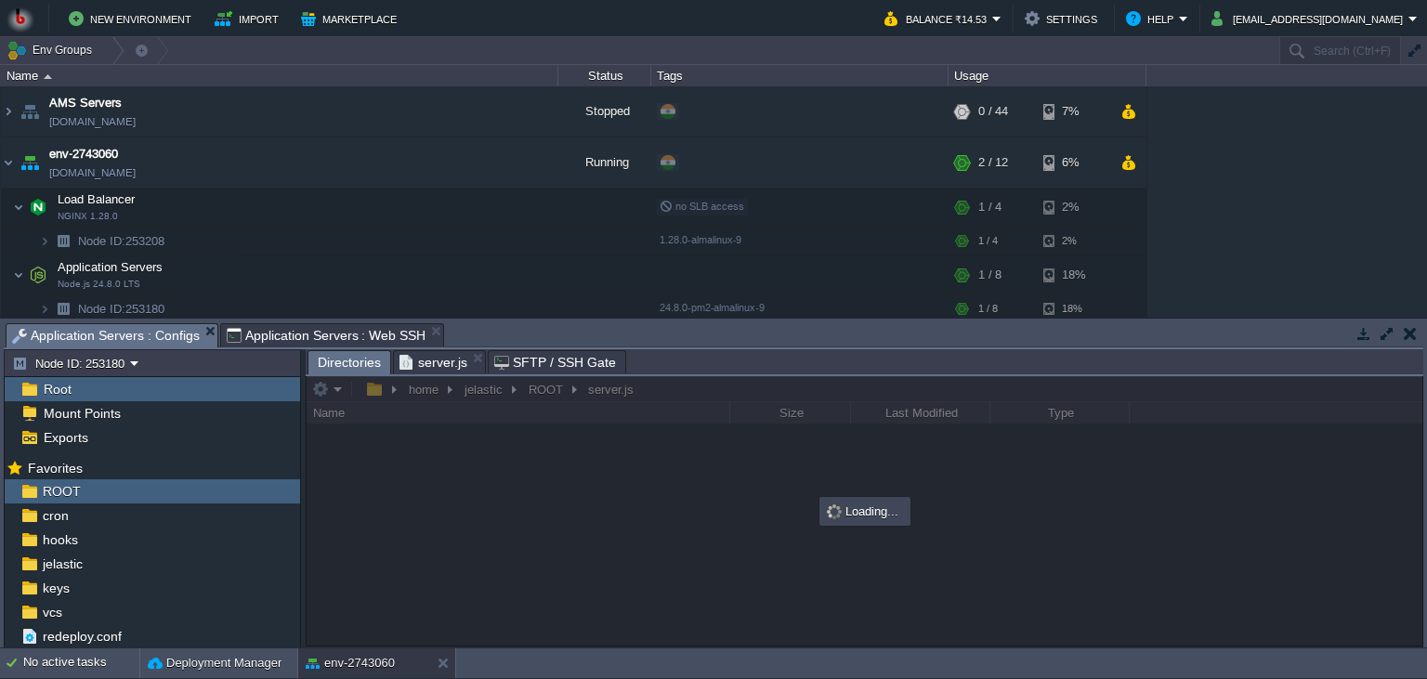
click at [668, 281] on body "New Environment Import Marketplace Bonus ₹0.00 Upgrade Account Balance ₹14.53 S…" at bounding box center [713, 339] width 1427 height 679
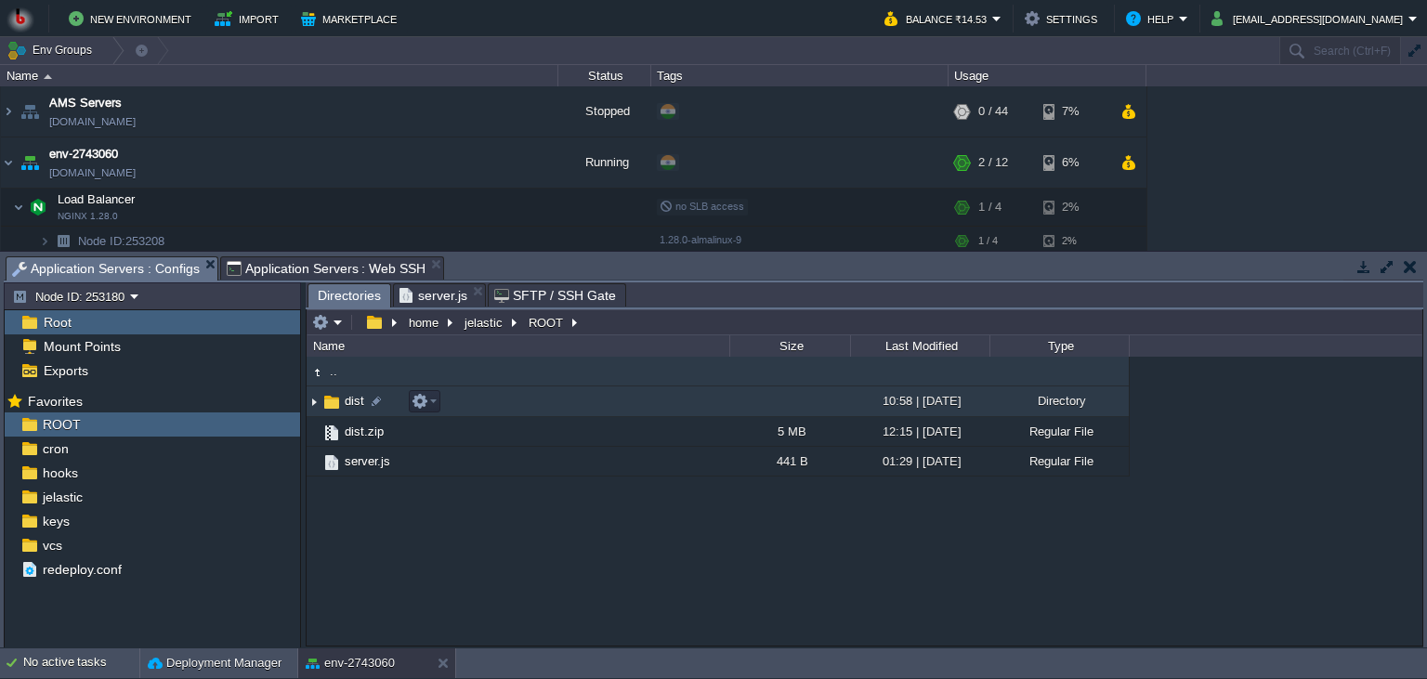
click at [626, 399] on td "dist" at bounding box center [518, 401] width 423 height 31
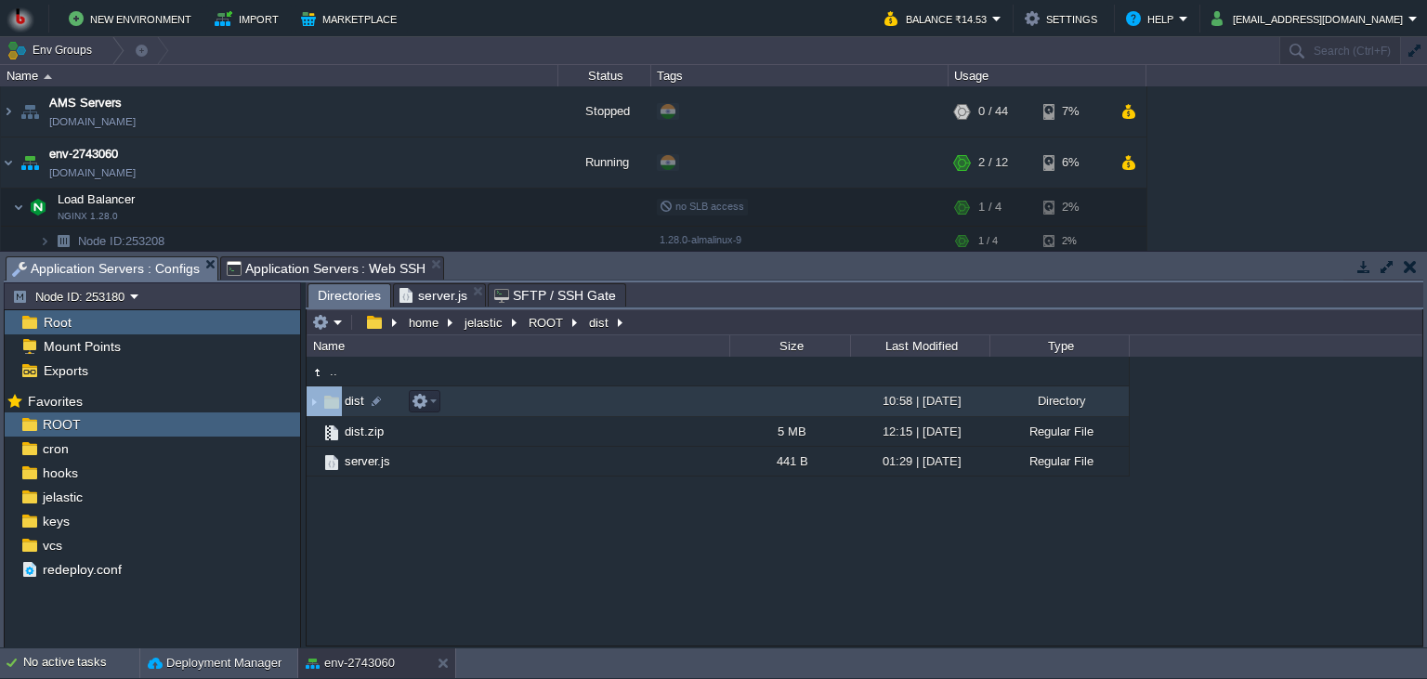
click at [626, 399] on td "dist" at bounding box center [518, 401] width 423 height 31
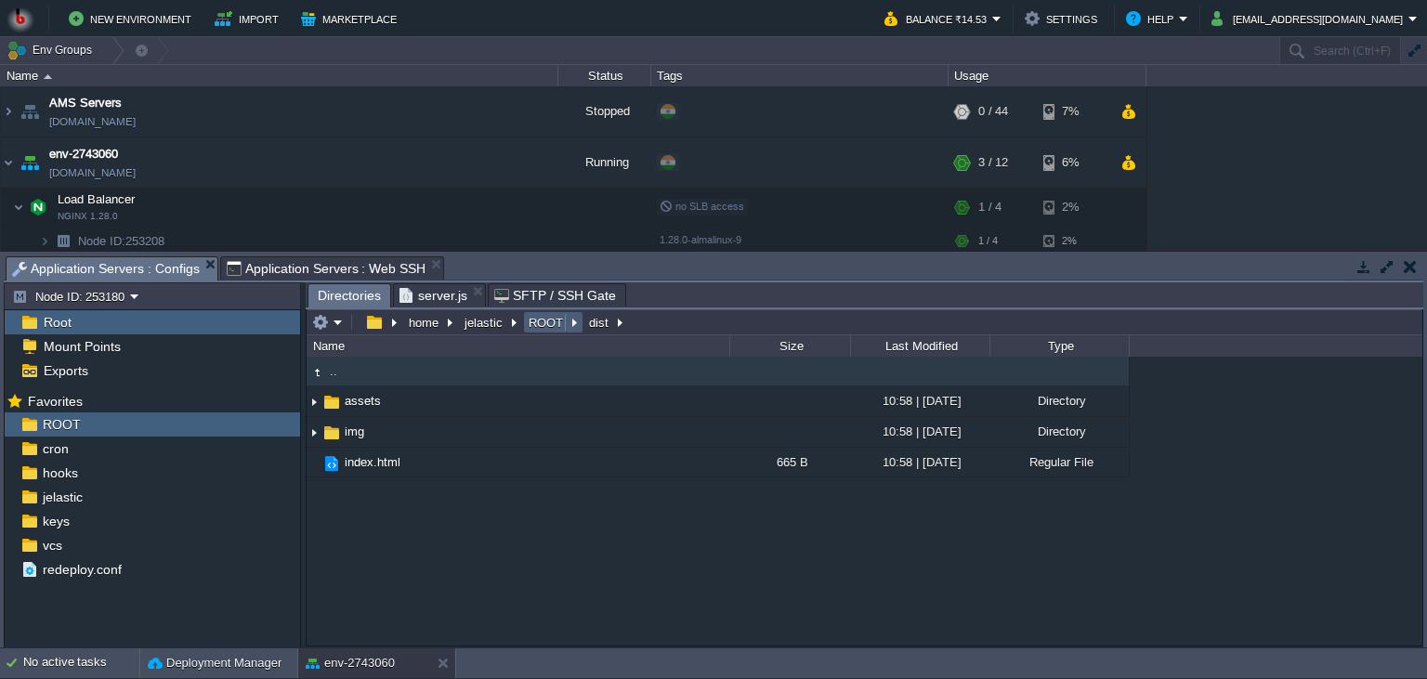
click at [536, 330] on button "ROOT" at bounding box center [547, 322] width 42 height 17
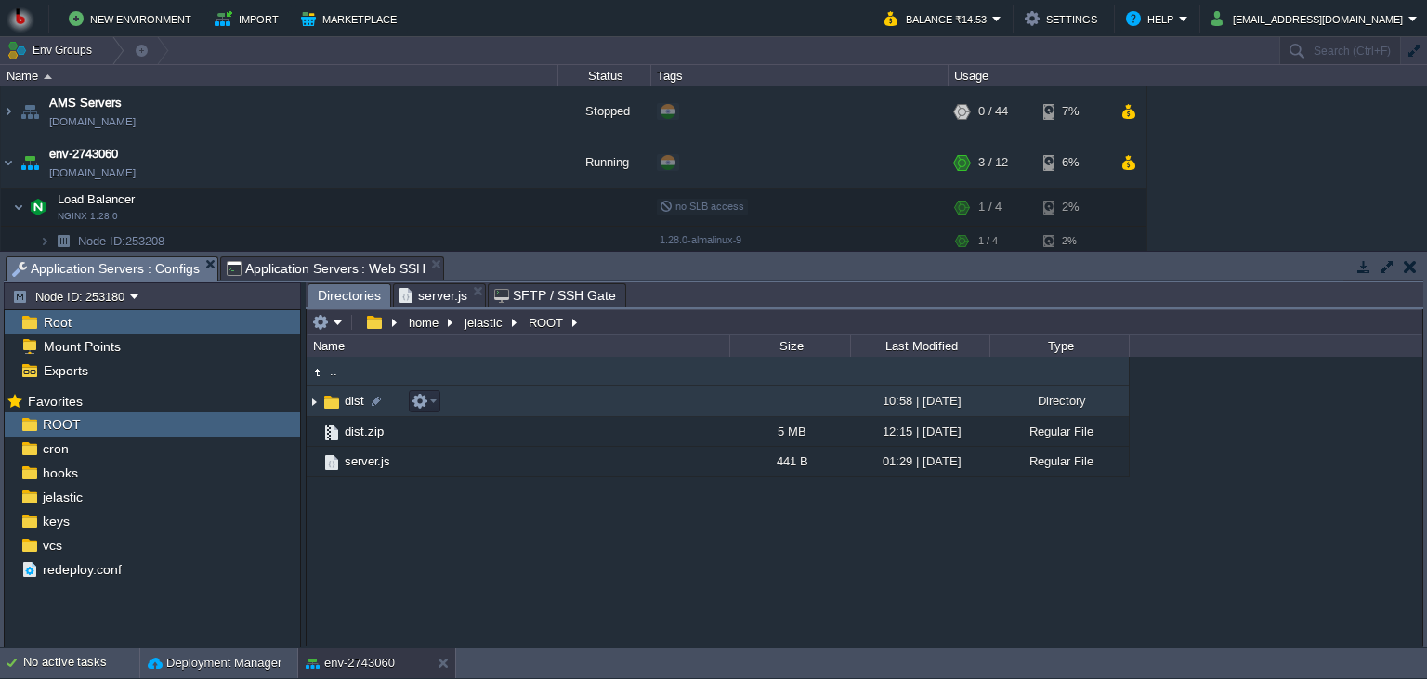
click at [526, 404] on td "dist" at bounding box center [518, 401] width 423 height 31
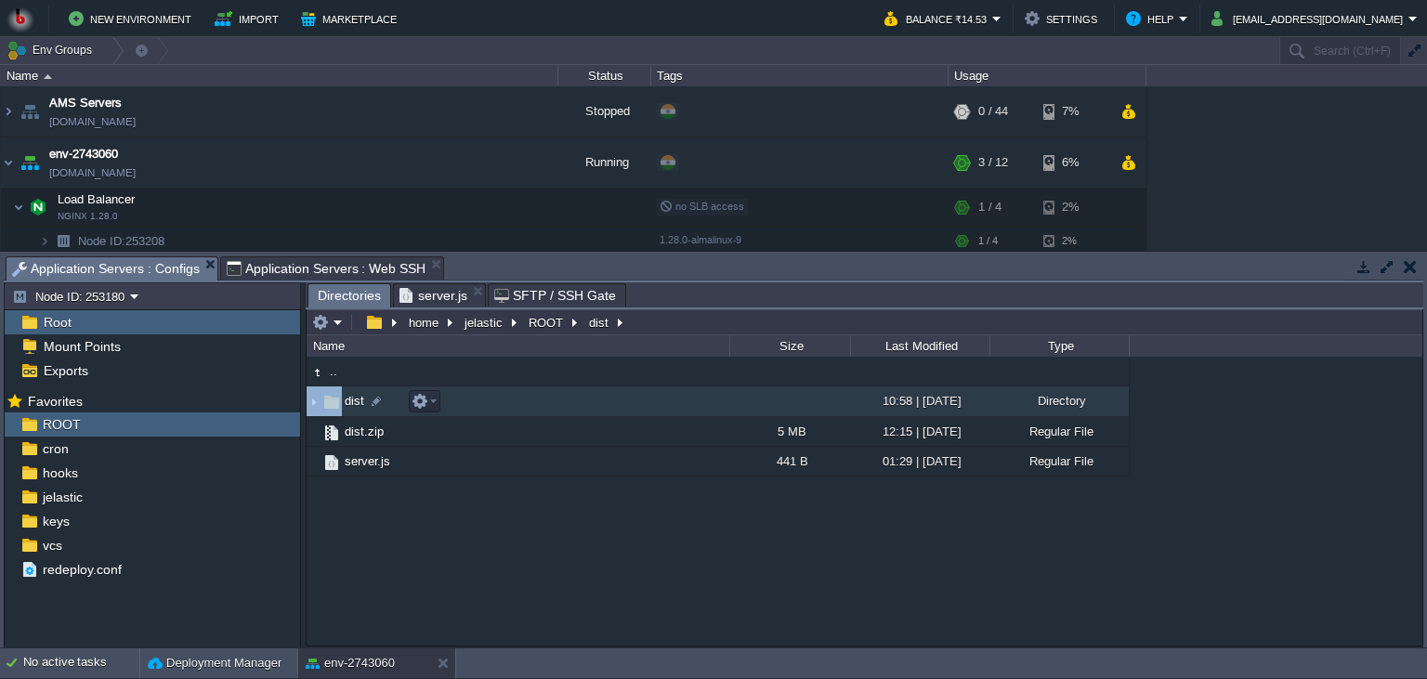
click at [526, 404] on td "dist" at bounding box center [518, 401] width 423 height 31
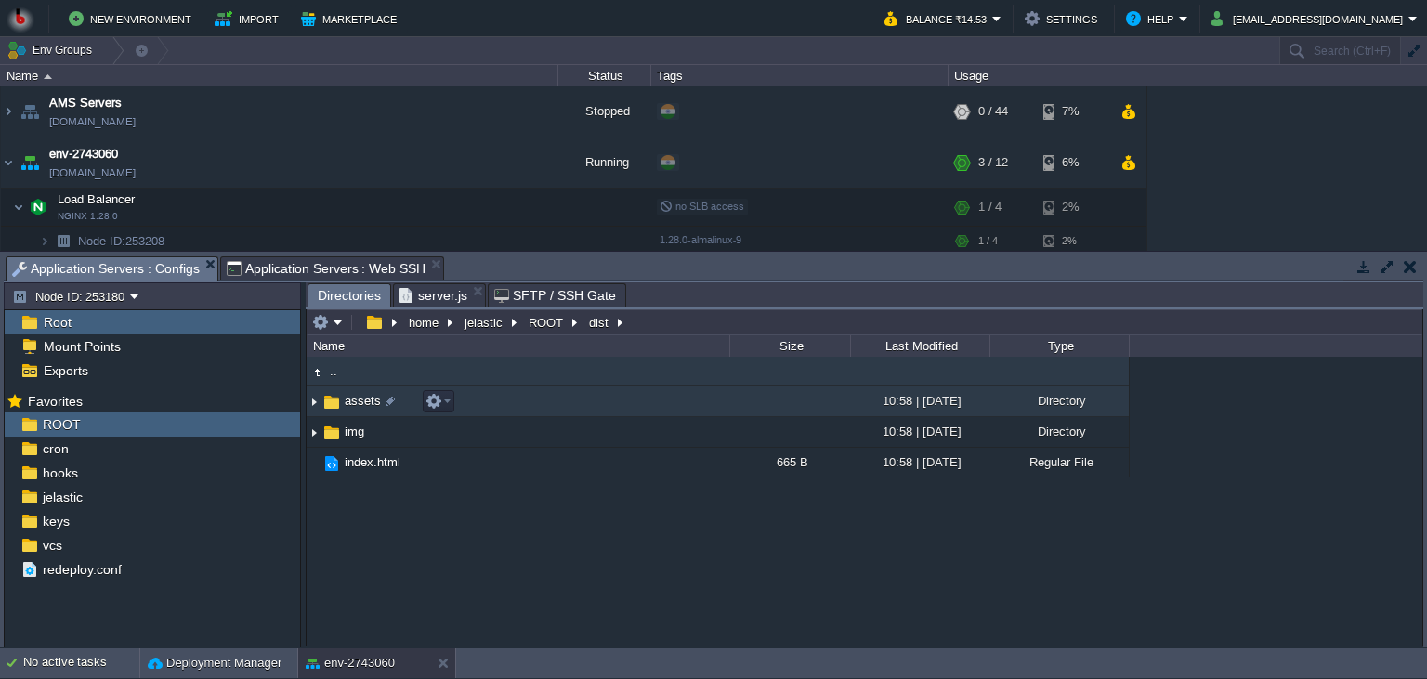
click at [515, 407] on td "assets" at bounding box center [518, 401] width 423 height 31
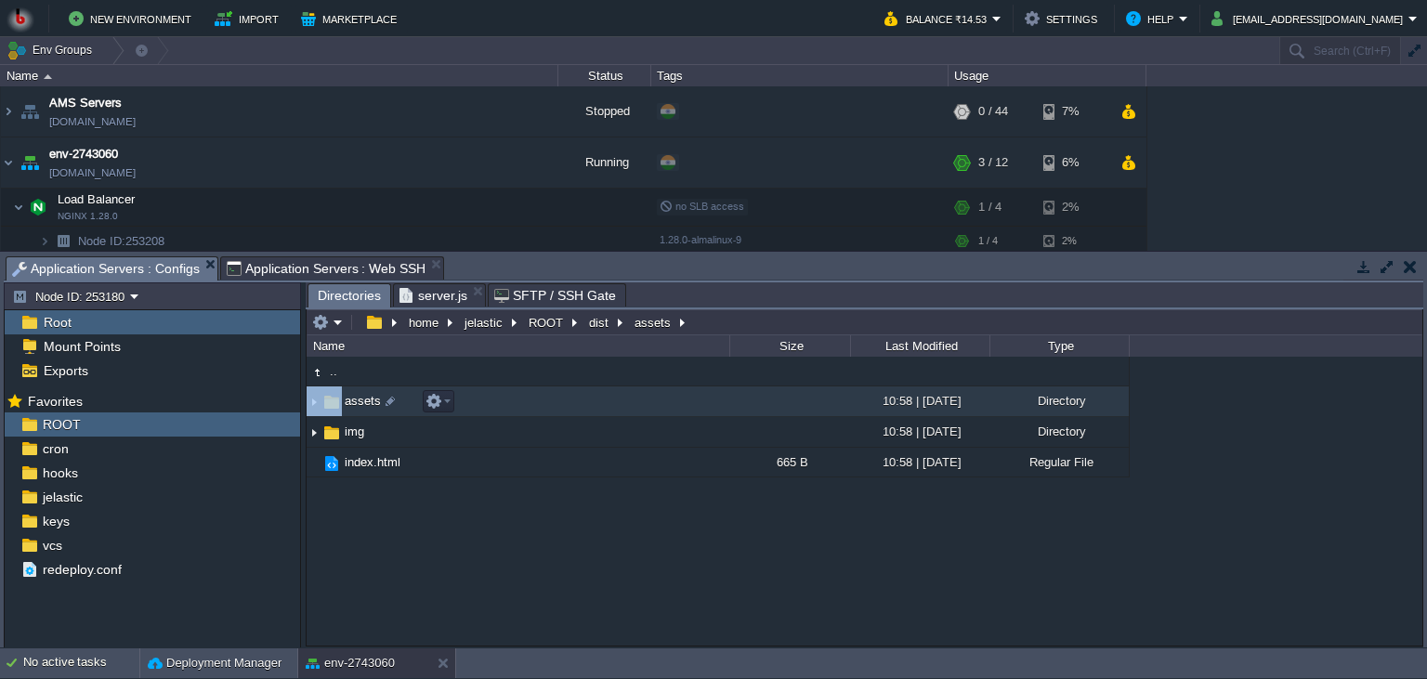
click at [515, 407] on td "assets" at bounding box center [518, 401] width 423 height 31
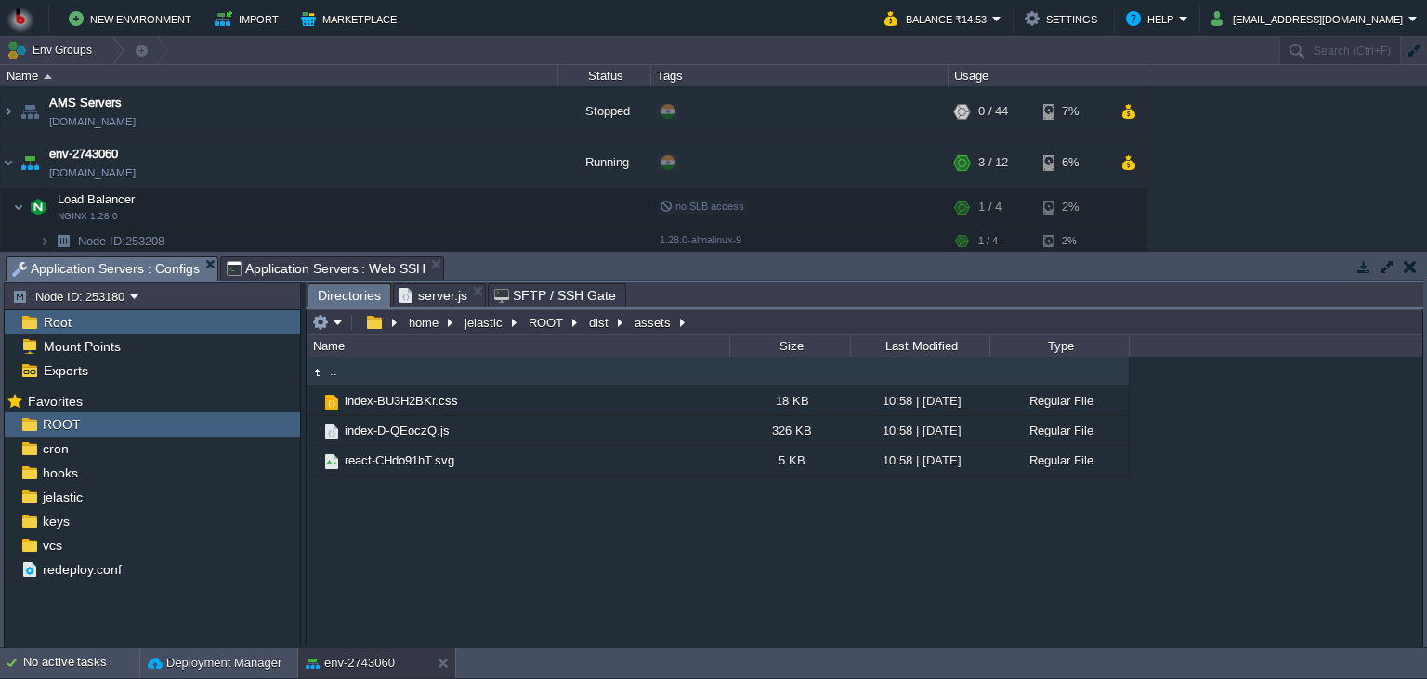
click at [382, 272] on span "Application Servers : Web SSH" at bounding box center [327, 268] width 200 height 22
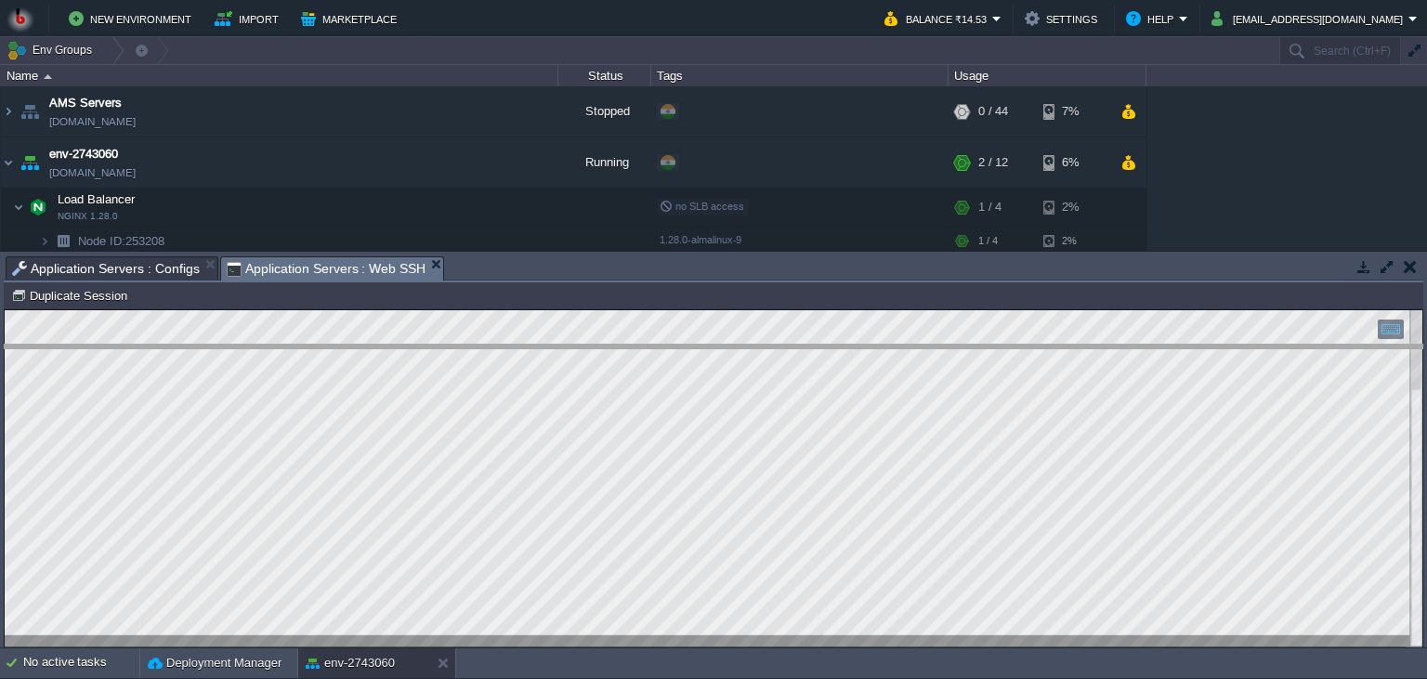
drag, startPoint x: 465, startPoint y: 269, endPoint x: 465, endPoint y: 375, distance: 105.9
click at [465, 375] on body "New Environment Import Marketplace Bonus ₹0.00 Upgrade Account Balance ₹14.53 S…" at bounding box center [713, 339] width 1427 height 679
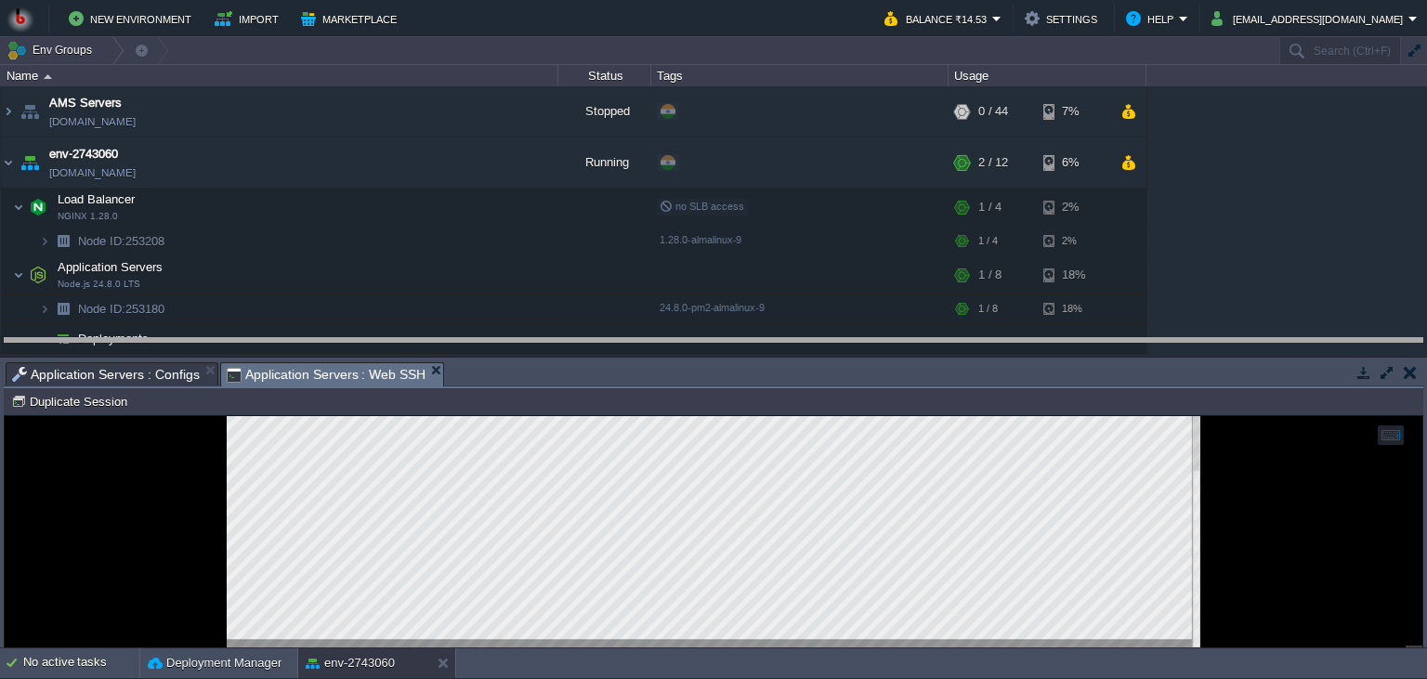
drag, startPoint x: 465, startPoint y: 375, endPoint x: 462, endPoint y: 333, distance: 42.9
click at [462, 333] on body "New Environment Import Marketplace Bonus ₹0.00 Upgrade Account Balance ₹14.53 S…" at bounding box center [713, 339] width 1427 height 679
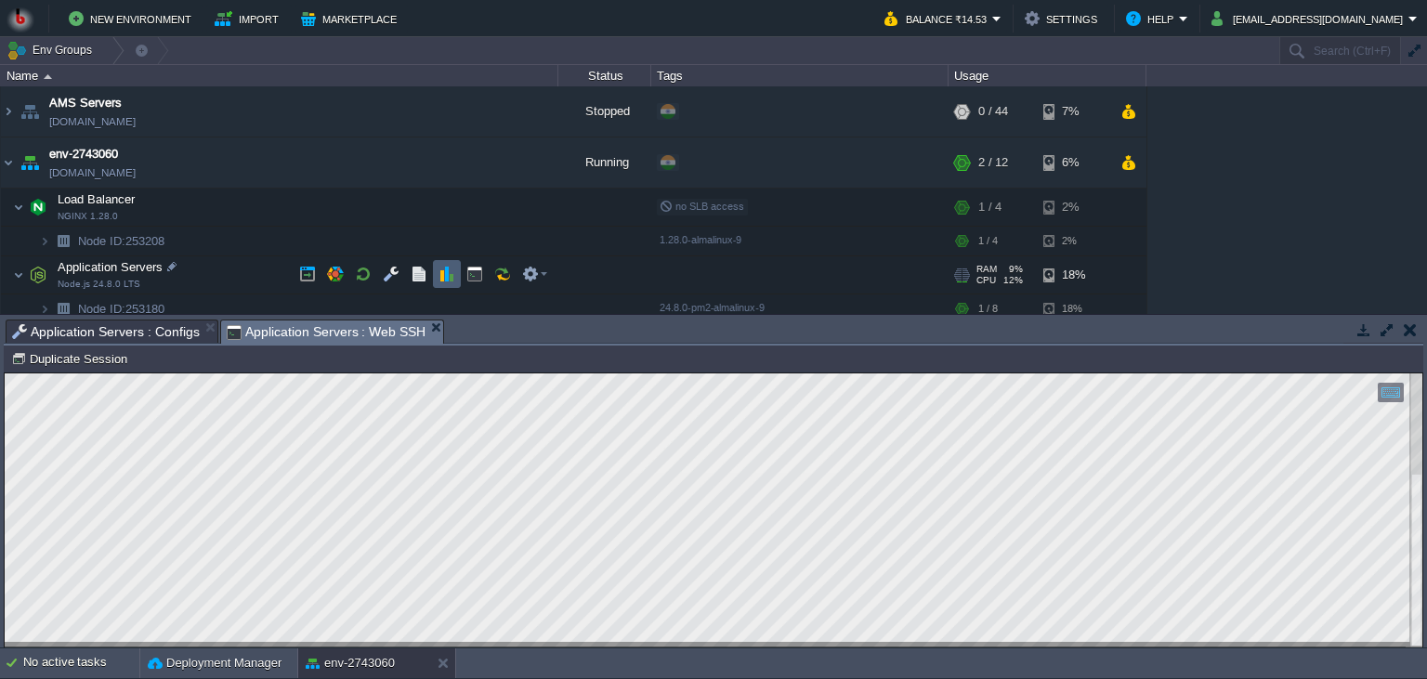
scroll to position [38, 0]
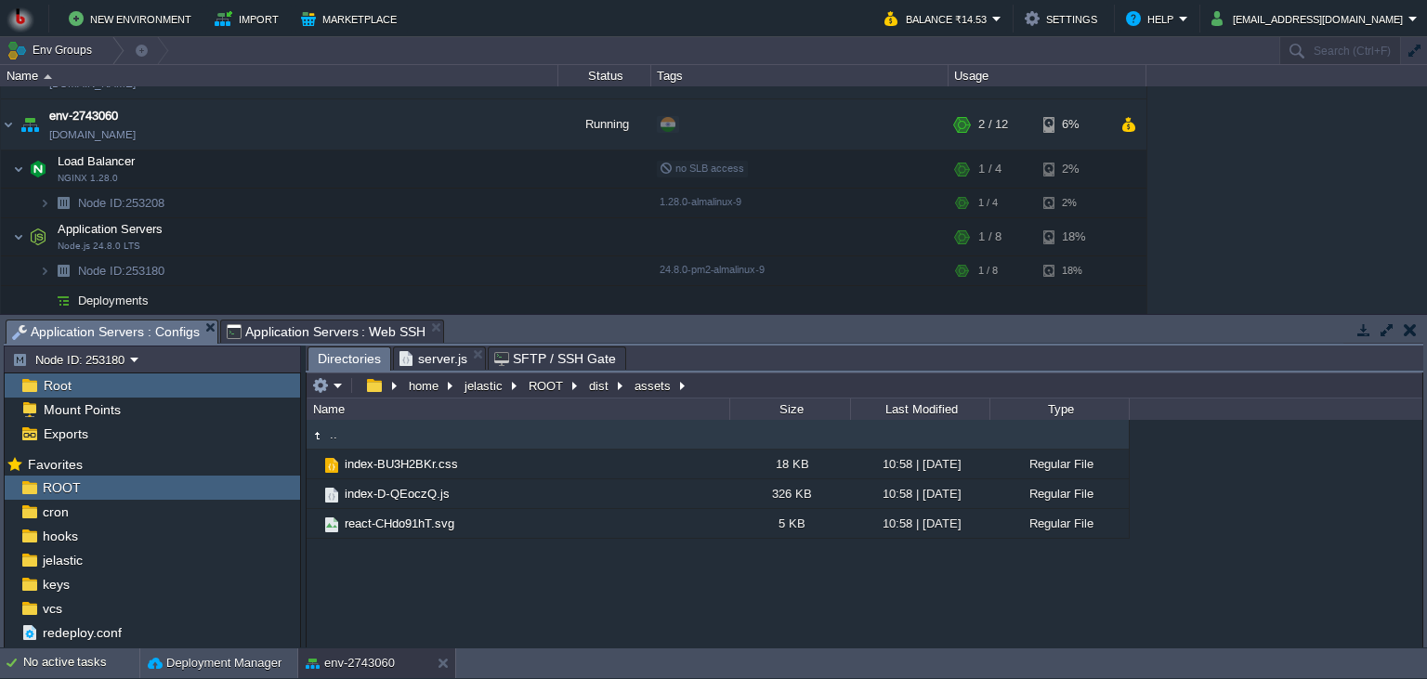
click at [167, 327] on span "Application Servers : Configs" at bounding box center [106, 331] width 188 height 23
click at [537, 389] on button "ROOT" at bounding box center [547, 385] width 42 height 17
click at [346, 388] on table at bounding box center [328, 385] width 39 height 22
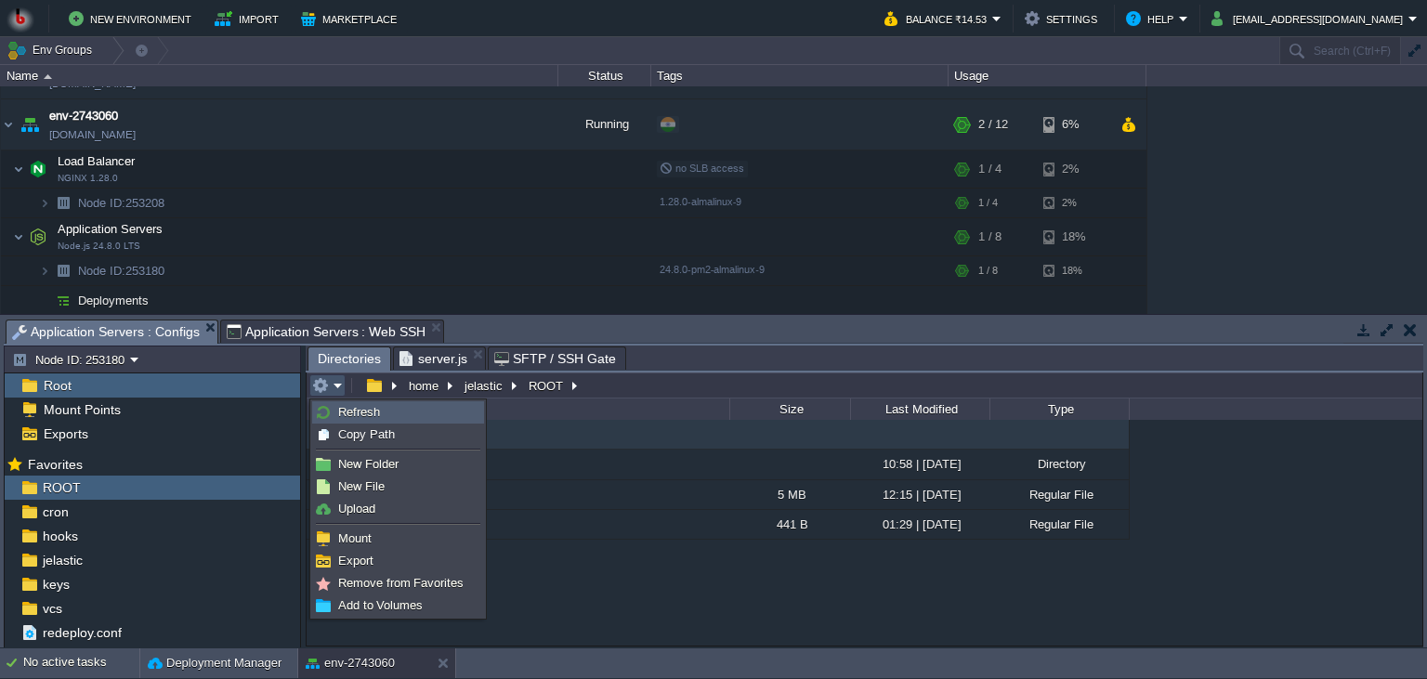
click at [370, 414] on span "Refresh" at bounding box center [359, 412] width 42 height 14
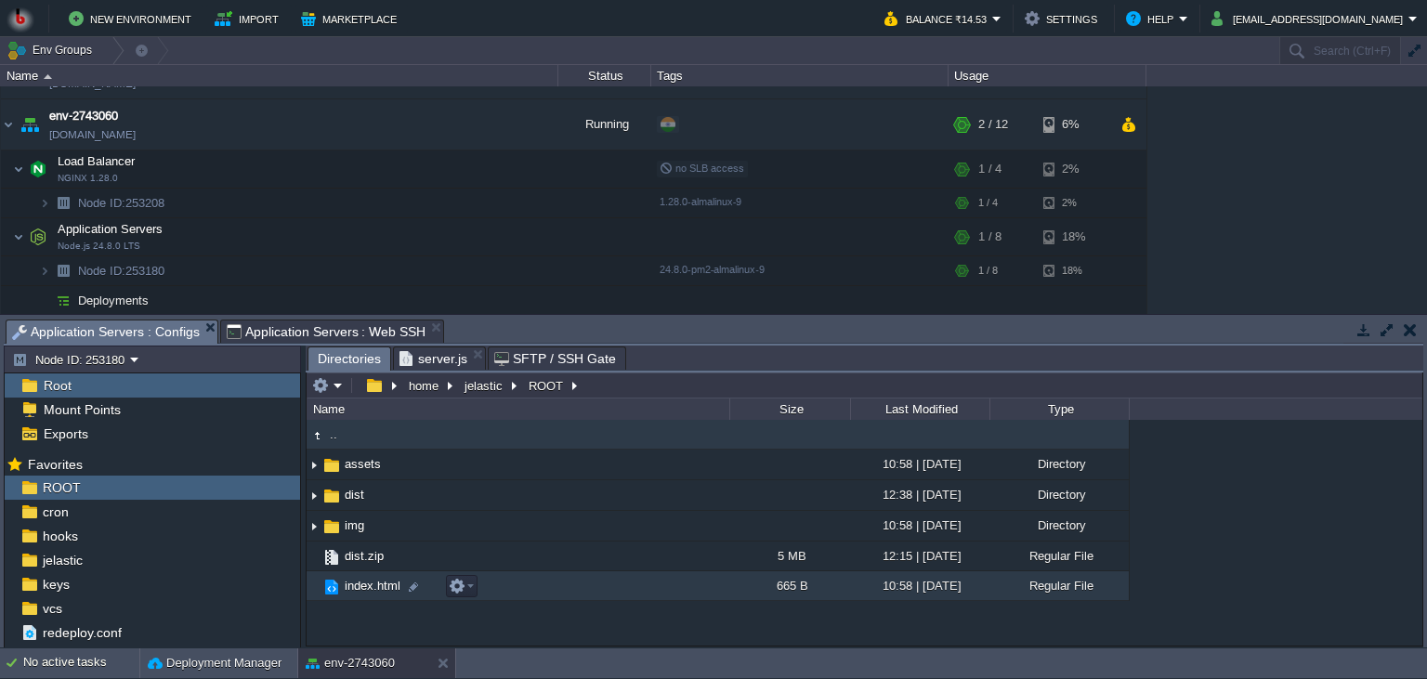
click at [622, 580] on td "index.html" at bounding box center [518, 586] width 423 height 30
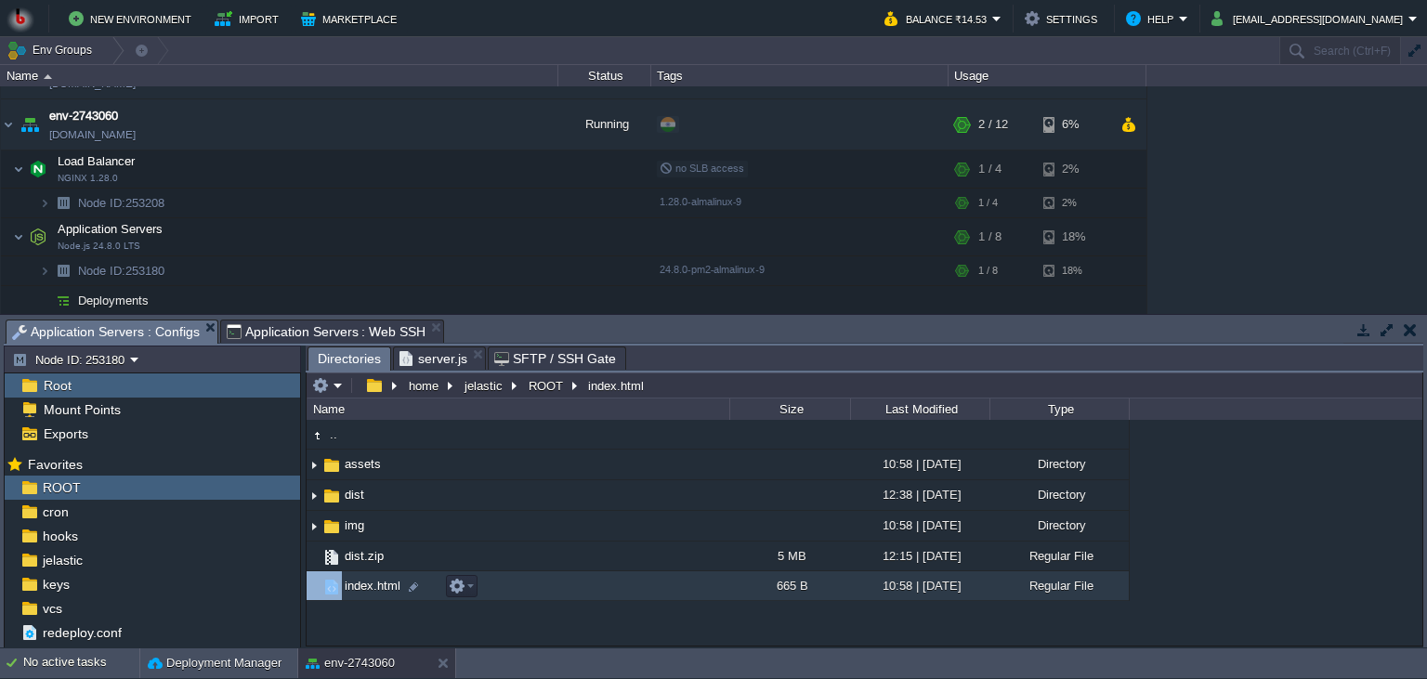
click at [622, 580] on td "index.html" at bounding box center [518, 586] width 423 height 30
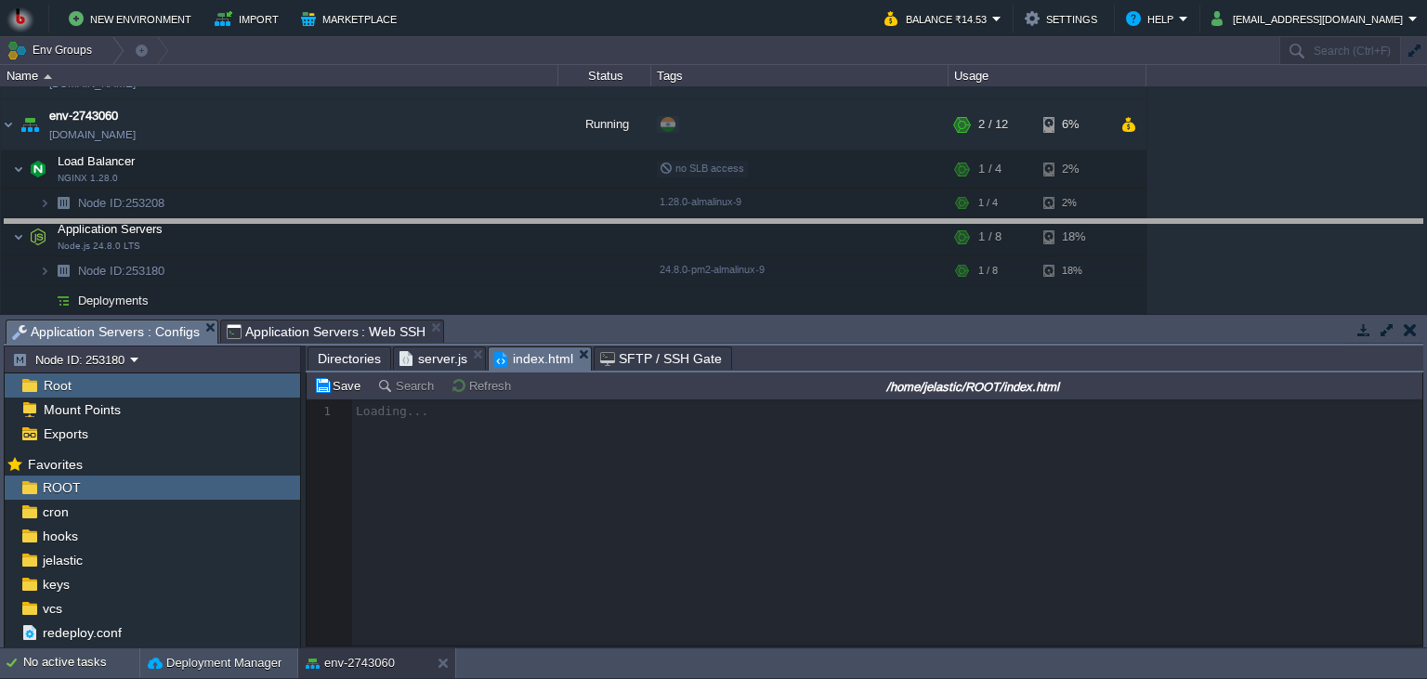
drag, startPoint x: 684, startPoint y: 333, endPoint x: 691, endPoint y: 255, distance: 78.4
click at [691, 232] on body "New Environment Import Marketplace Bonus ₹0.00 Upgrade Account Balance ₹14.53 S…" at bounding box center [713, 339] width 1427 height 679
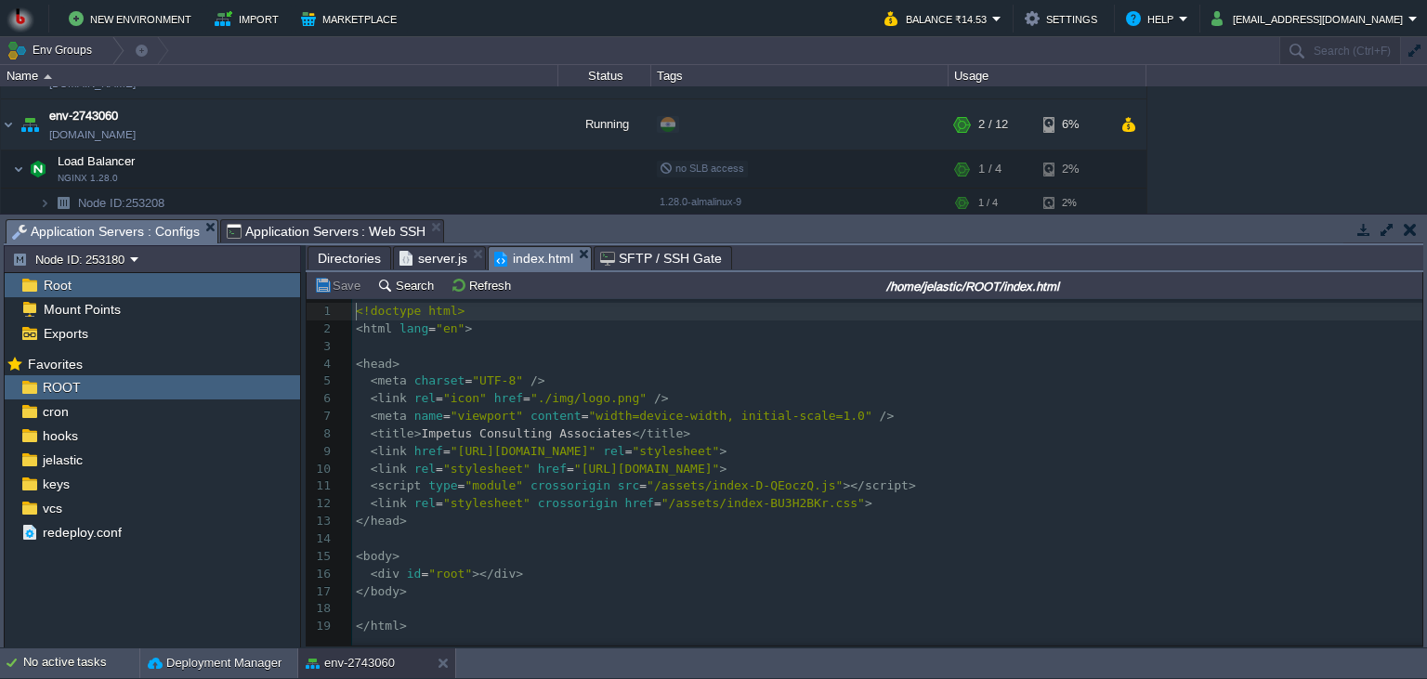
scroll to position [7, 0]
click at [693, 588] on pre "</ body >" at bounding box center [887, 592] width 1070 height 18
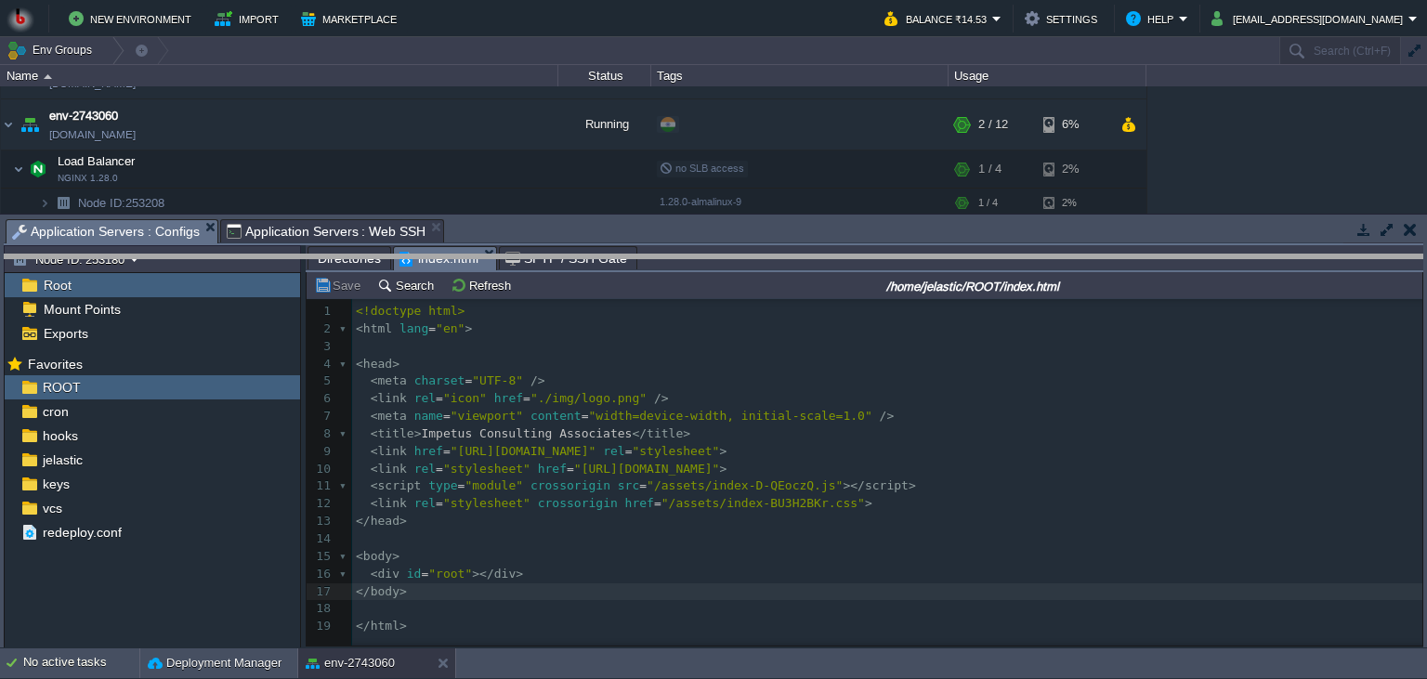
drag, startPoint x: 567, startPoint y: 226, endPoint x: 557, endPoint y: 308, distance: 83.2
click at [557, 308] on body "New Environment Import Marketplace Bonus ₹0.00 Upgrade Account Balance ₹14.53 S…" at bounding box center [713, 339] width 1427 height 679
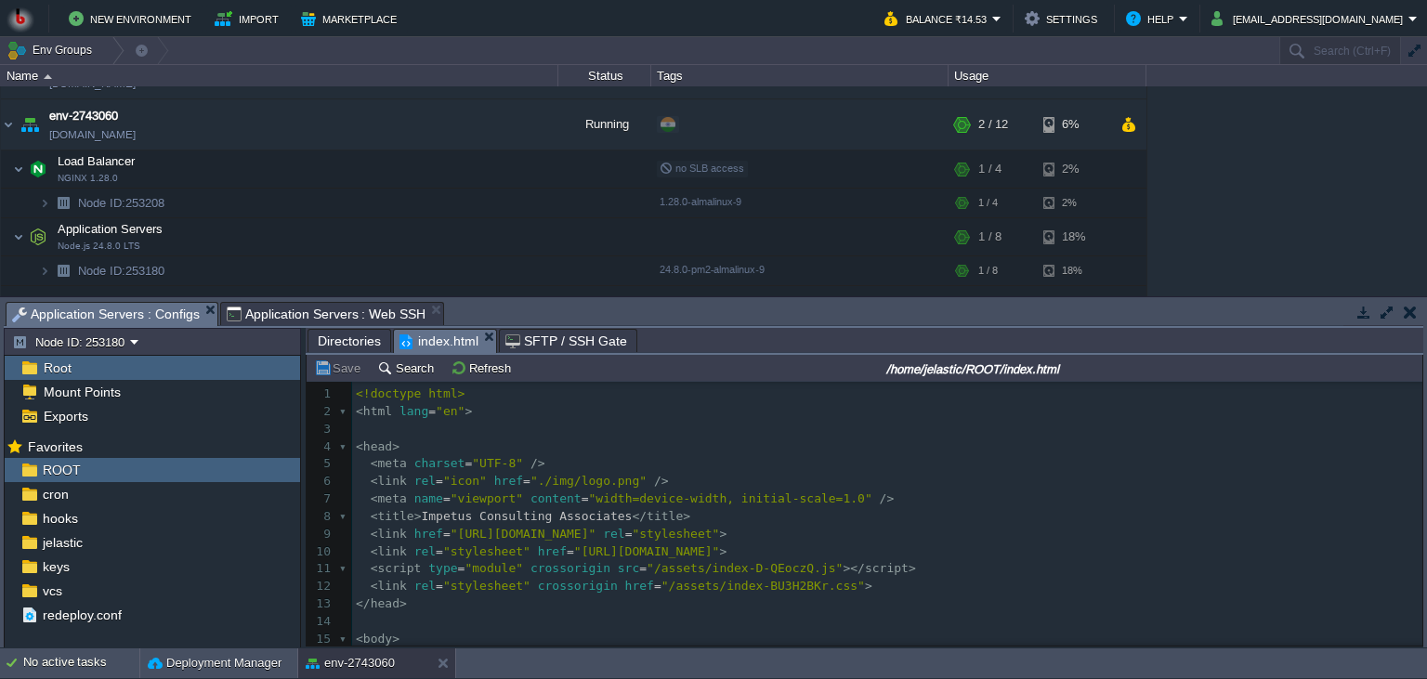
scroll to position [1, 0]
click at [354, 276] on td at bounding box center [363, 269] width 28 height 28
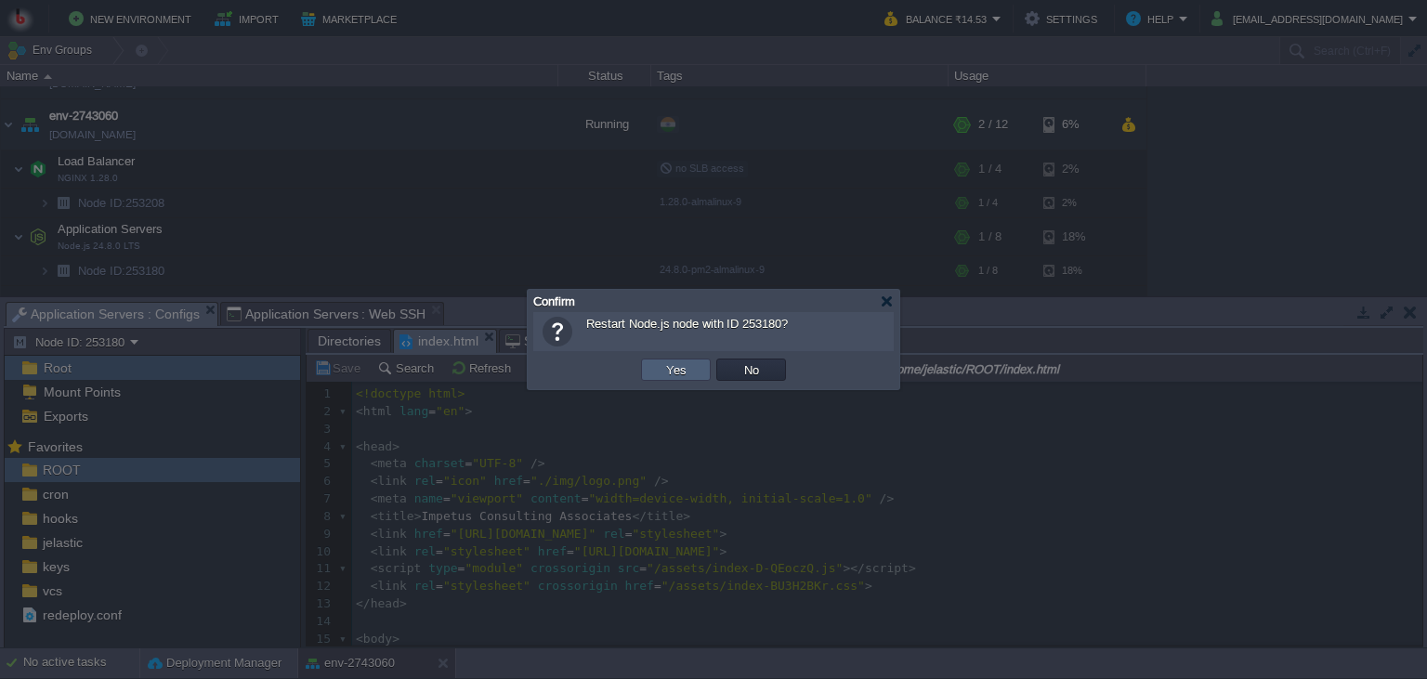
click at [661, 368] on td "Yes" at bounding box center [676, 370] width 70 height 22
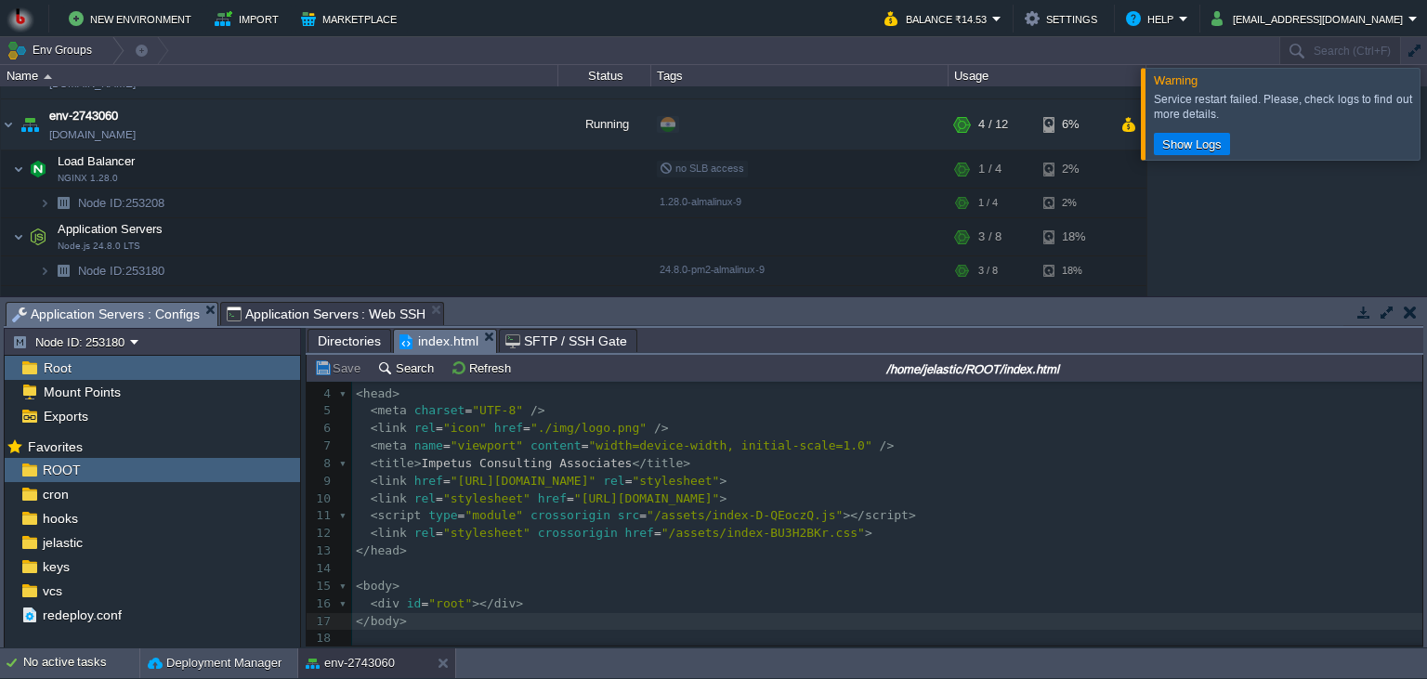
scroll to position [75, 0]
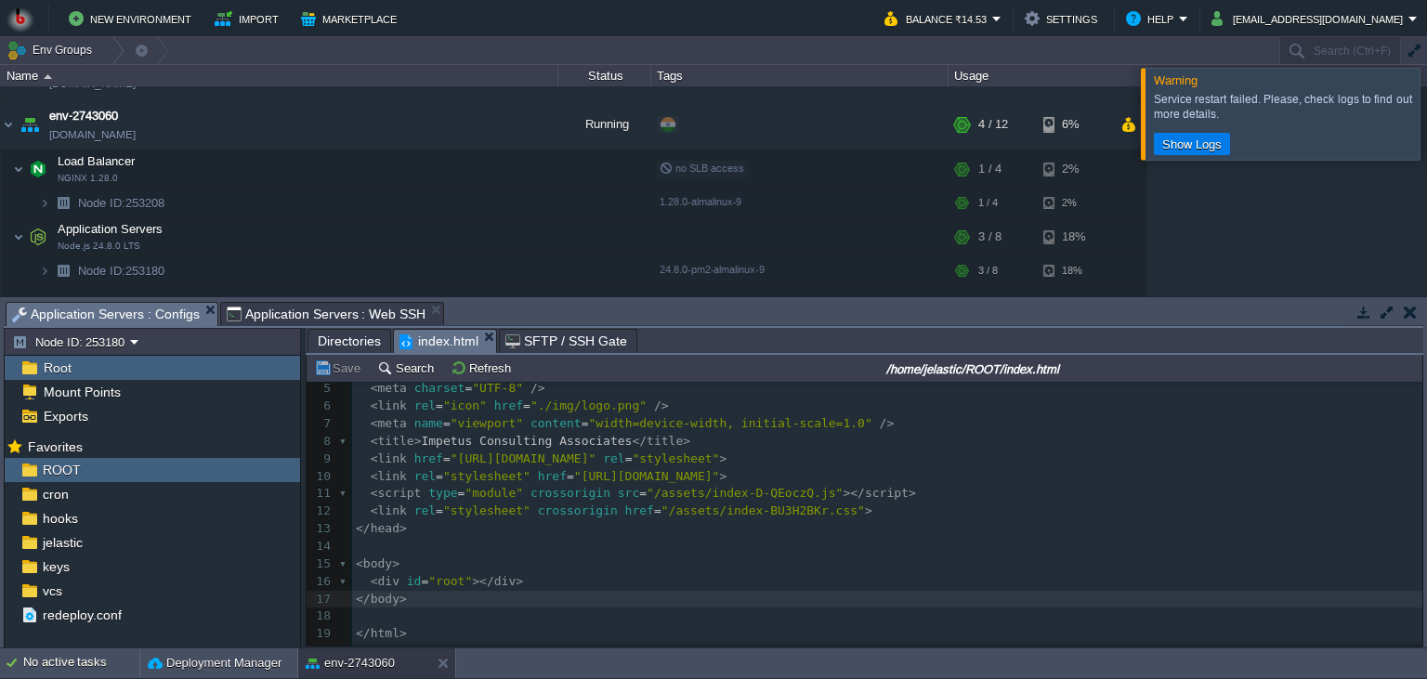
click at [343, 343] on span "Directories" at bounding box center [349, 341] width 63 height 22
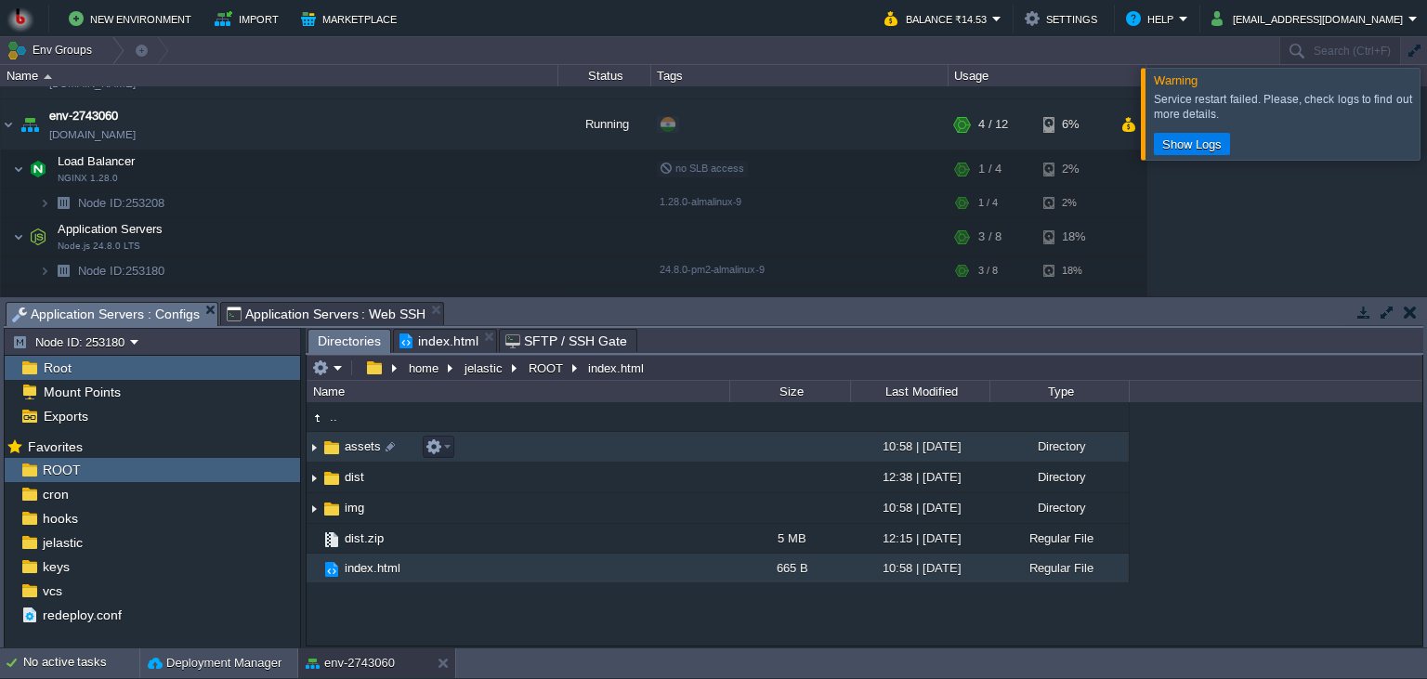
click at [555, 454] on td "assets" at bounding box center [518, 447] width 423 height 31
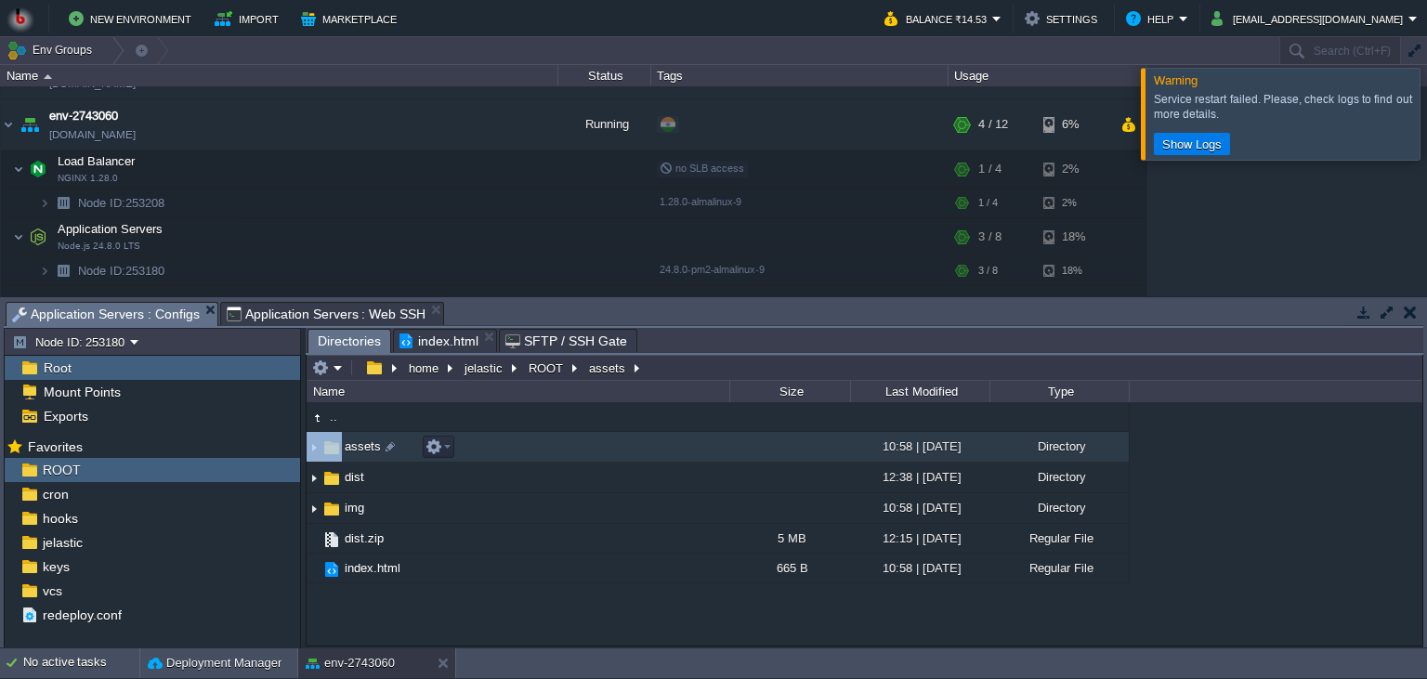
click at [555, 454] on td "assets" at bounding box center [518, 447] width 423 height 31
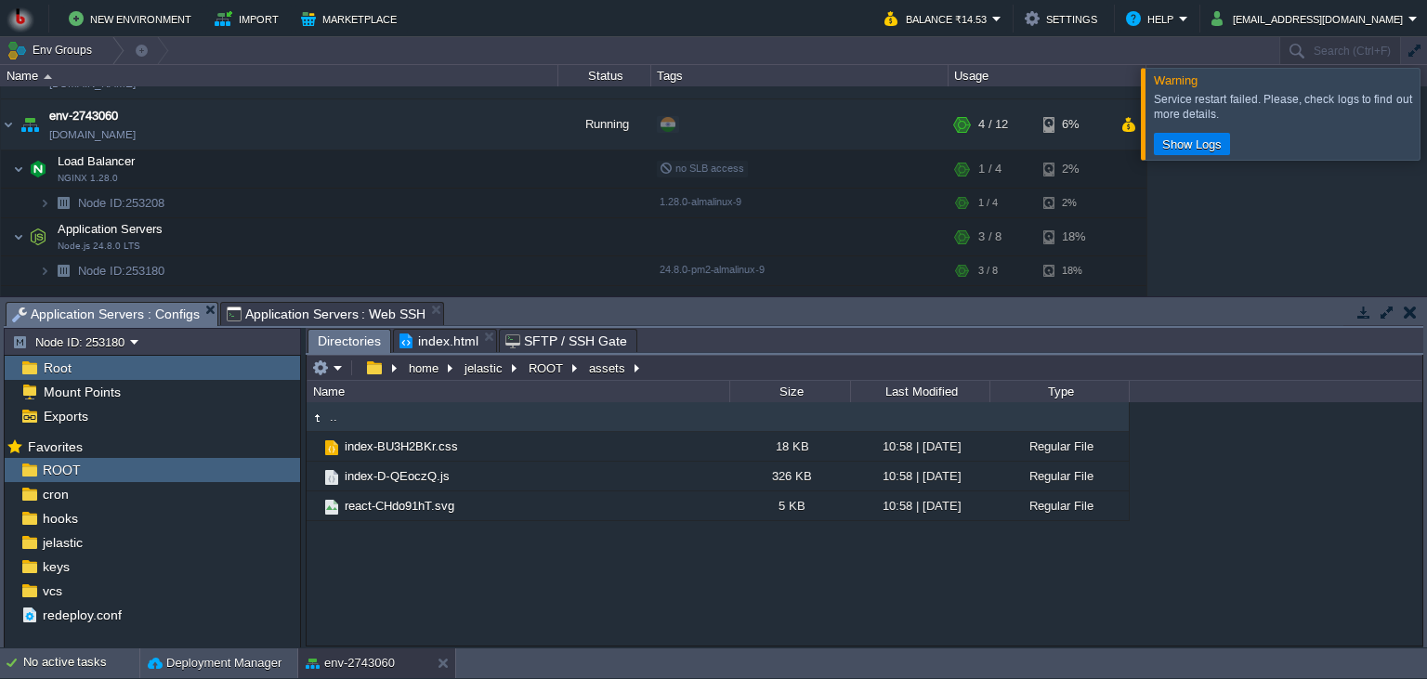
click at [1426, 132] on div at bounding box center [1449, 113] width 0 height 91
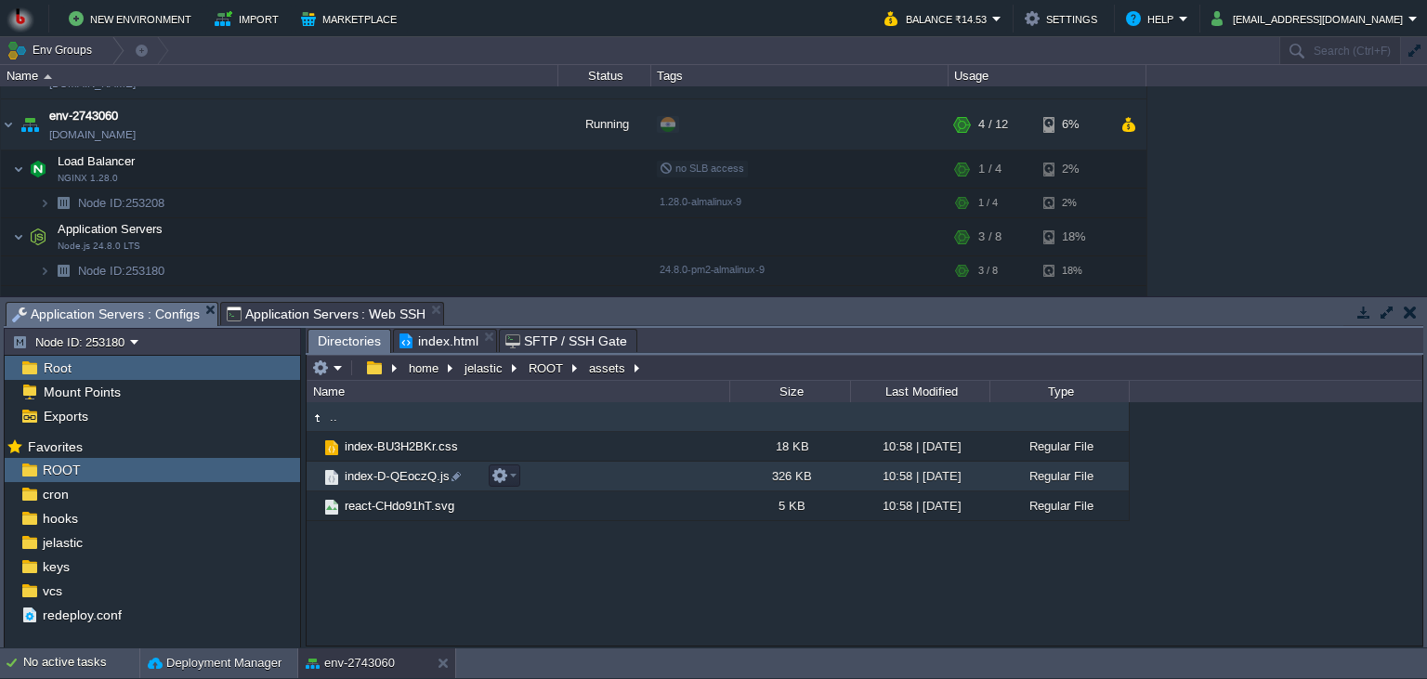
click at [528, 473] on td "index-D-QEoczQ.js" at bounding box center [518, 477] width 423 height 30
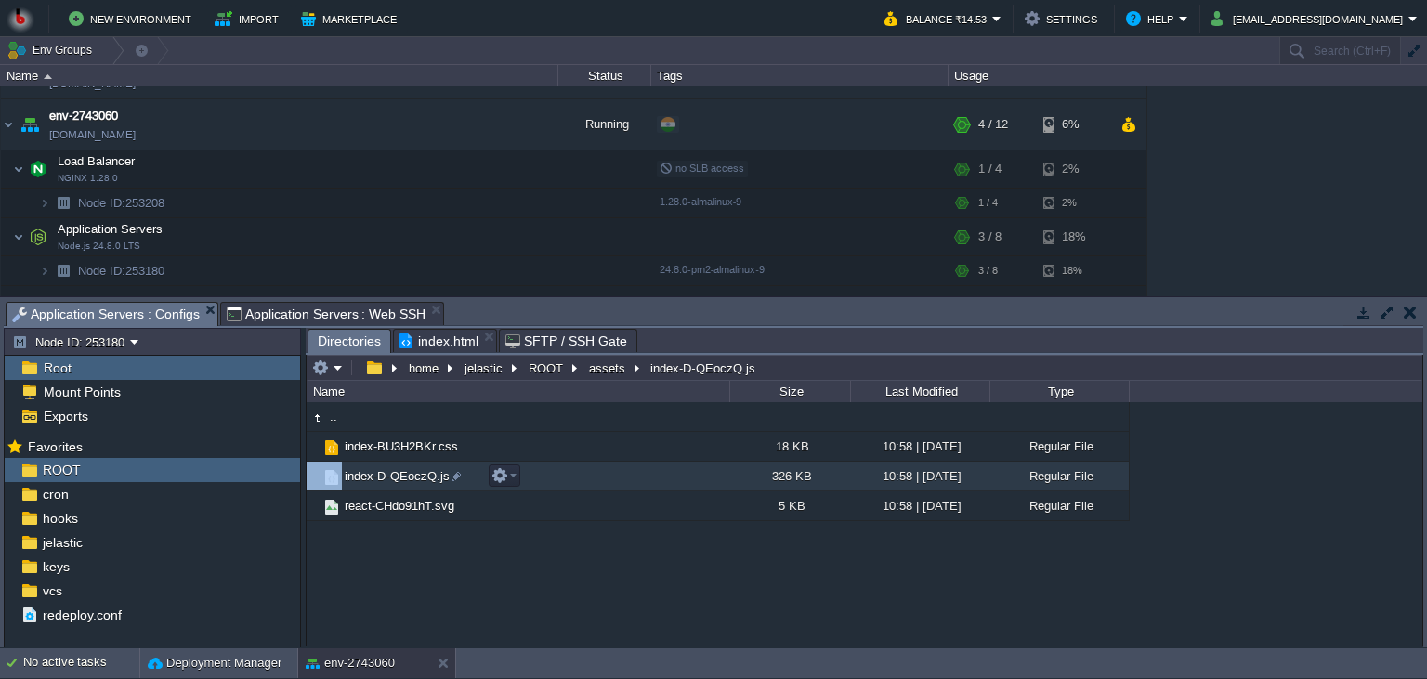
click at [528, 473] on td "index-D-QEoczQ.js" at bounding box center [518, 477] width 423 height 30
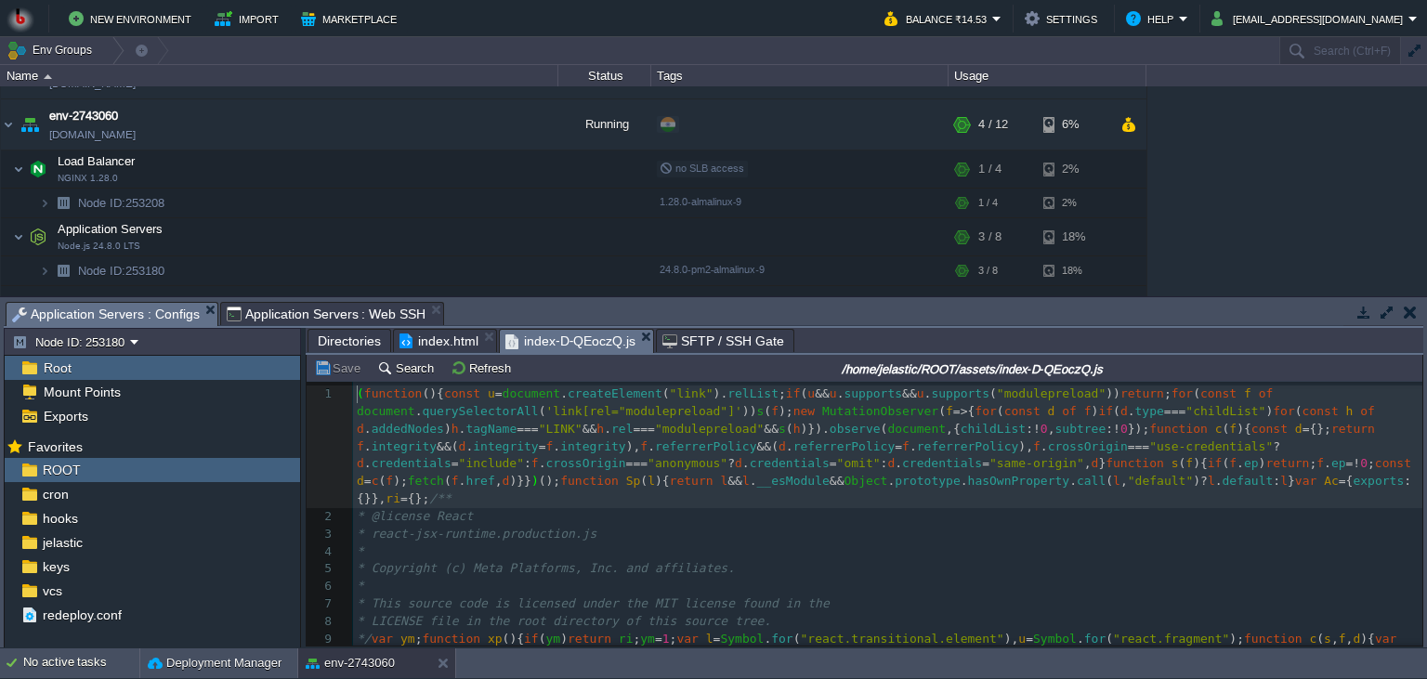
scroll to position [7, 0]
click at [780, 560] on pre "* Copyright (c) Meta Platforms, Inc. and affiliates." at bounding box center [887, 569] width 1069 height 18
